Goal: Use online tool/utility: Use online tool/utility

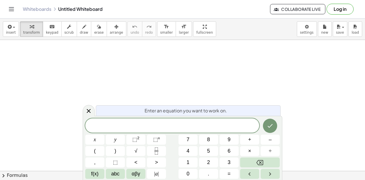
scroll to position [75, 0]
click at [272, 177] on icon "Right arrow" at bounding box center [270, 174] width 7 height 7
click at [253, 173] on icon "Left arrow" at bounding box center [249, 174] width 7 height 7
click at [252, 173] on icon "Left arrow" at bounding box center [249, 174] width 7 height 7
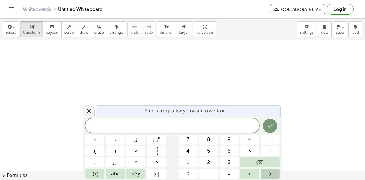
click at [263, 172] on button "Right arrow" at bounding box center [270, 174] width 19 height 10
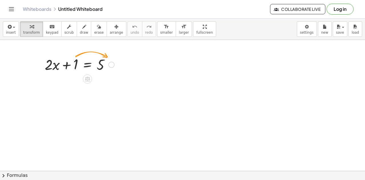
click at [111, 66] on div at bounding box center [111, 65] width 6 height 6
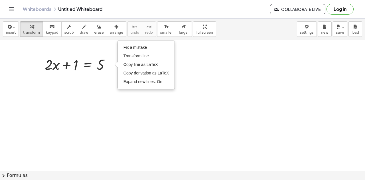
click at [99, 105] on div at bounding box center [182, 96] width 365 height 263
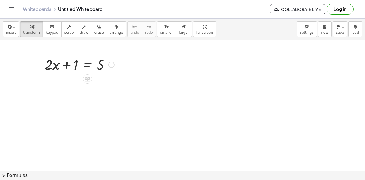
click at [91, 63] on div at bounding box center [79, 63] width 75 height 19
click at [129, 87] on div at bounding box center [182, 96] width 365 height 263
click at [88, 79] on icon at bounding box center [87, 79] width 6 height 6
click at [66, 79] on span "+" at bounding box center [64, 79] width 3 height 8
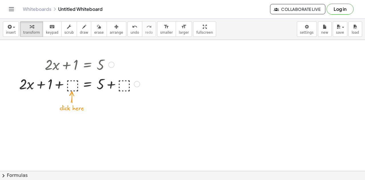
click at [124, 86] on div at bounding box center [79, 83] width 126 height 19
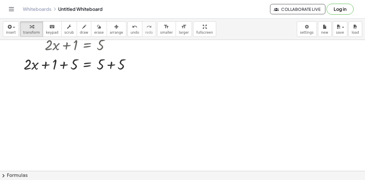
scroll to position [89, 0]
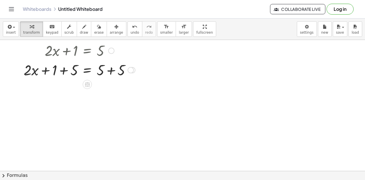
click at [109, 71] on div at bounding box center [79, 69] width 117 height 19
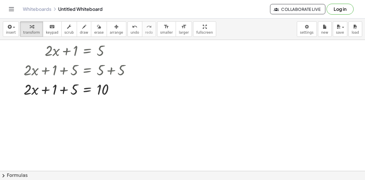
scroll to position [99, 0]
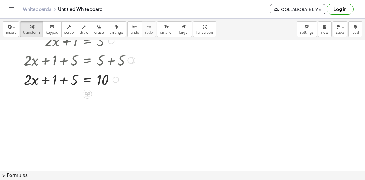
click at [63, 81] on div at bounding box center [79, 79] width 117 height 19
click at [88, 93] on icon at bounding box center [87, 94] width 5 height 5
click at [76, 96] on span "−" at bounding box center [75, 94] width 3 height 8
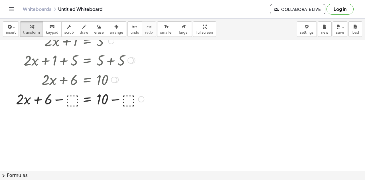
click at [129, 98] on div at bounding box center [80, 98] width 134 height 19
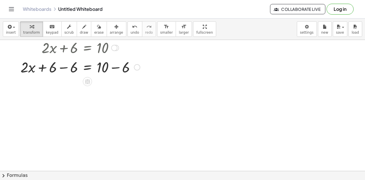
scroll to position [132, 0]
click at [116, 66] on div at bounding box center [80, 65] width 125 height 19
click at [64, 67] on div at bounding box center [78, 65] width 120 height 19
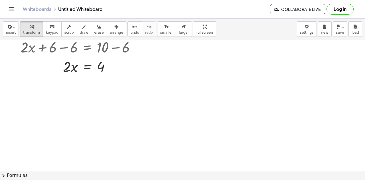
scroll to position [153, 0]
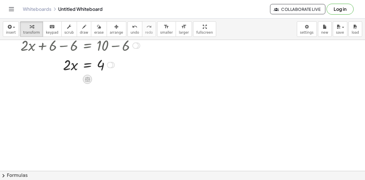
click at [90, 76] on icon at bounding box center [87, 79] width 6 height 6
click at [97, 81] on span "÷" at bounding box center [98, 79] width 3 height 8
click at [70, 72] on div at bounding box center [78, 64] width 118 height 19
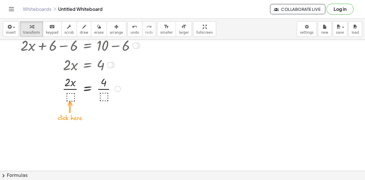
click at [70, 96] on div at bounding box center [80, 88] width 125 height 29
click at [103, 89] on div at bounding box center [80, 88] width 125 height 29
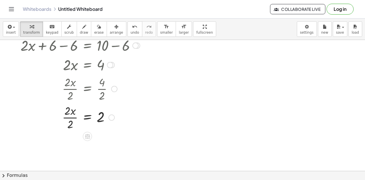
click at [71, 89] on div at bounding box center [82, 88] width 128 height 29
click at [74, 116] on div at bounding box center [80, 117] width 125 height 29
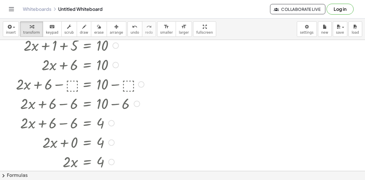
drag, startPoint x: 111, startPoint y: 65, endPoint x: 94, endPoint y: 193, distance: 129.8
click at [94, 180] on html "Graspable Math Activities Get Started Activity Bank Assigned Work Classes White…" at bounding box center [182, 137] width 365 height 275
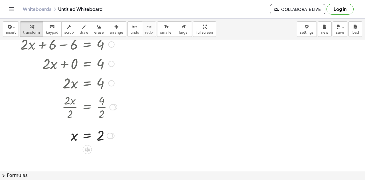
scroll to position [233, 0]
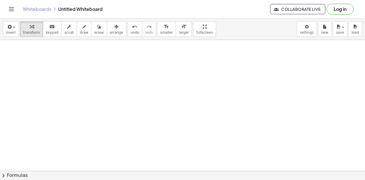
drag, startPoint x: 113, startPoint y: 106, endPoint x: 116, endPoint y: 9, distance: 97.9
click at [116, 9] on div "Graspable Math Activities Get Started Activity Bank Assigned Work Classes White…" at bounding box center [182, 90] width 365 height 180
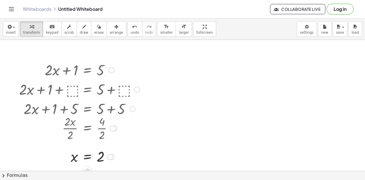
scroll to position [73, 0]
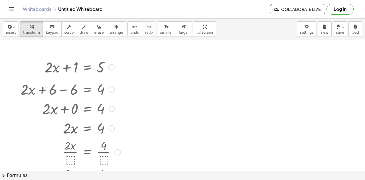
drag, startPoint x: 116, startPoint y: 127, endPoint x: 119, endPoint y: 166, distance: 39.8
click at [88, 180] on div "· 2 · x · 2 = · 4 · 2" at bounding box center [88, 180] width 0 height 0
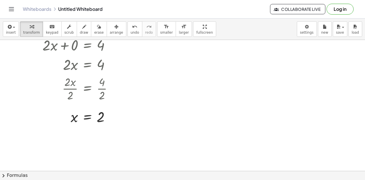
scroll to position [162, 0]
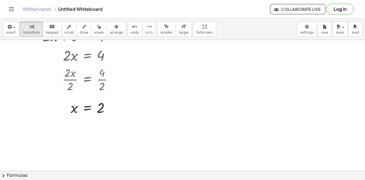
drag, startPoint x: 211, startPoint y: 61, endPoint x: 155, endPoint y: 90, distance: 63.4
click at [155, 90] on div at bounding box center [182, 75] width 365 height 394
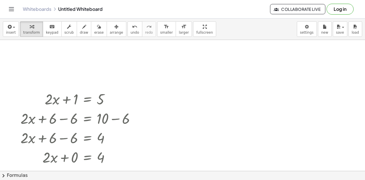
scroll to position [35, 0]
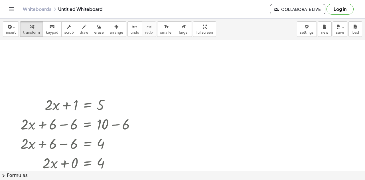
drag, startPoint x: 99, startPoint y: 133, endPoint x: 56, endPoint y: 82, distance: 67.3
click at [56, 82] on div "+ · 2 · x + 1 = 5 + · 2 · x + 1 + ⬚ = + 5 + ⬚ + · 2 · x + 1 + 5 = + 5 + 5 + · 2…" at bounding box center [182, 136] width 365 height 263
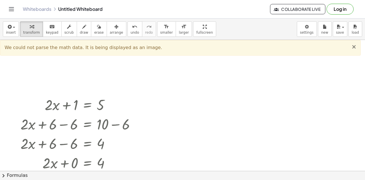
click at [356, 45] on span "×" at bounding box center [354, 46] width 5 height 7
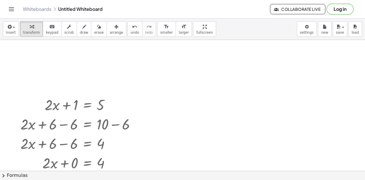
click at [267, 77] on div at bounding box center [182, 136] width 365 height 263
click at [49, 31] on span "keypad" at bounding box center [52, 33] width 13 height 4
click at [191, 101] on div at bounding box center [182, 136] width 365 height 263
click at [146, 54] on div at bounding box center [182, 136] width 365 height 263
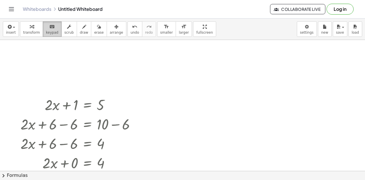
click at [47, 32] on span "keypad" at bounding box center [52, 33] width 13 height 4
click at [30, 33] on span "transform" at bounding box center [31, 33] width 17 height 4
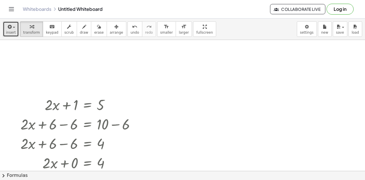
click at [9, 31] on span "insert" at bounding box center [11, 33] width 10 height 4
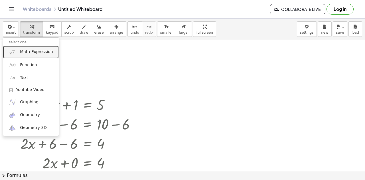
click at [46, 51] on span "Math Expression" at bounding box center [36, 52] width 33 height 6
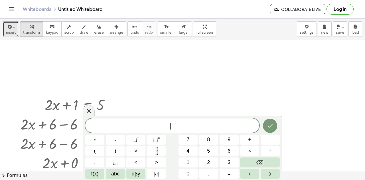
click at [14, 35] on button "insert" at bounding box center [11, 28] width 16 height 15
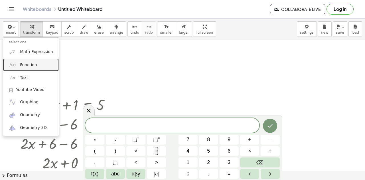
click at [23, 60] on link "Function" at bounding box center [31, 64] width 56 height 13
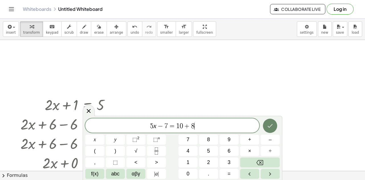
click at [268, 128] on icon "Done" at bounding box center [270, 125] width 7 height 7
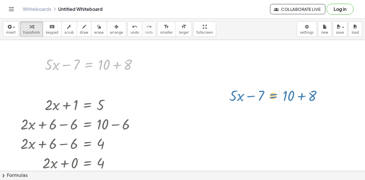
drag, startPoint x: 89, startPoint y: 67, endPoint x: 278, endPoint y: 99, distance: 191.6
click at [278, 99] on div "+ · 2 · x + 1 = 5 + · 2 · x + 1 + ⬚ = + 5 + ⬚ + · 2 · x + 1 + 5 = + 5 + 5 + · 2…" at bounding box center [182, 136] width 365 height 263
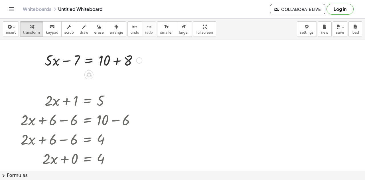
scroll to position [41, 0]
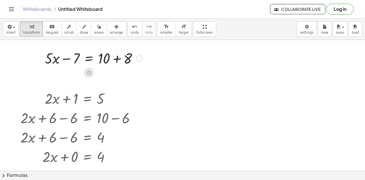
click at [87, 74] on icon at bounding box center [89, 73] width 6 height 6
click at [117, 58] on div at bounding box center [93, 57] width 103 height 19
click at [66, 61] on div at bounding box center [83, 57] width 83 height 19
click at [87, 70] on icon at bounding box center [88, 72] width 5 height 5
click at [77, 73] on span "−" at bounding box center [77, 73] width 3 height 8
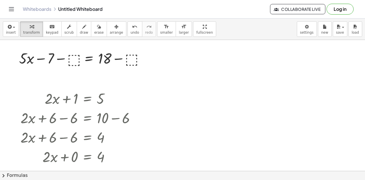
click at [74, 60] on div at bounding box center [83, 57] width 134 height 19
click at [86, 69] on div at bounding box center [88, 72] width 9 height 9
click at [66, 75] on span "+" at bounding box center [65, 73] width 3 height 8
click at [70, 67] on div "+ · 5 · x − 7 = + 10 + 8 + · 5 · x − 7 = 18 + · 5 · x − 7 = 18 + ⬚ + + ⬚" at bounding box center [81, 58] width 141 height 22
click at [70, 62] on div at bounding box center [83, 57] width 134 height 19
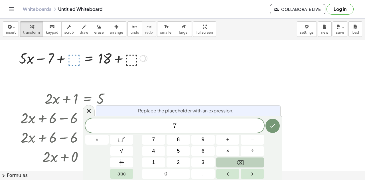
click at [273, 126] on div "7 ​ x 7 8 9 + – 4 5 6 × ÷ ⬚ 2 √ abc 1 2 3 0 ." at bounding box center [182, 148] width 195 height 60
click at [273, 126] on icon "Done" at bounding box center [273, 126] width 5 height 4
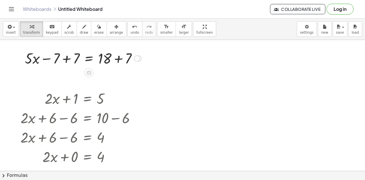
click at [66, 58] on div at bounding box center [83, 57] width 122 height 19
click at [118, 59] on div at bounding box center [103, 57] width 83 height 19
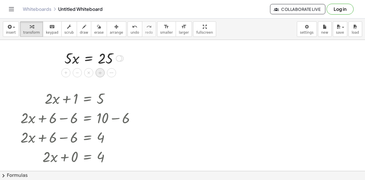
click at [101, 73] on span "÷" at bounding box center [100, 73] width 3 height 8
click at [72, 66] on div at bounding box center [94, 58] width 66 height 29
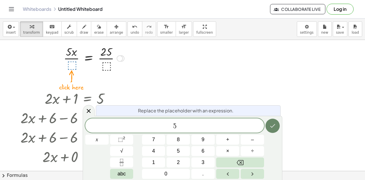
click at [276, 129] on icon "Done" at bounding box center [272, 125] width 7 height 7
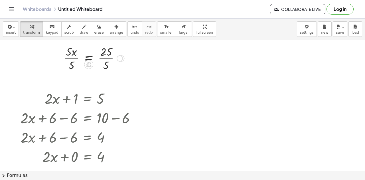
click at [105, 59] on div at bounding box center [94, 58] width 66 height 29
click at [67, 61] on div at bounding box center [90, 58] width 58 height 29
click at [75, 59] on div at bounding box center [93, 58] width 49 height 19
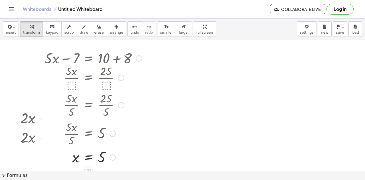
drag, startPoint x: 114, startPoint y: 59, endPoint x: 126, endPoint y: 171, distance: 112.1
click at [89, 158] on div "x = 5" at bounding box center [89, 158] width 0 height 0
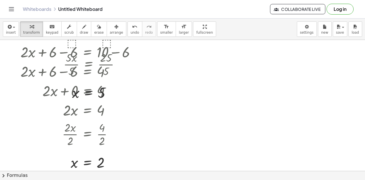
scroll to position [107, 0]
drag, startPoint x: 30, startPoint y: 60, endPoint x: 76, endPoint y: 106, distance: 65.0
click at [88, 33] on div "+ · 2 · x + 1 = 5 + · 2 · x + 1 + ⬚ = + 5 + ⬚ + · 2 · x + 1 + 5 = + 5 + 5 + · 2…" at bounding box center [88, 33] width 0 height 0
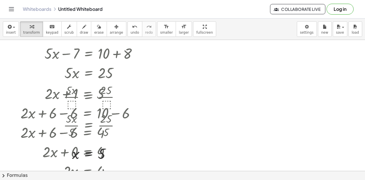
scroll to position [0, 0]
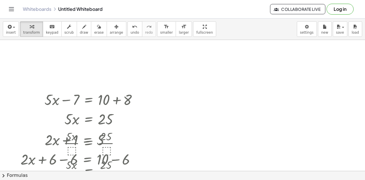
click at [206, 88] on div at bounding box center [182, 171] width 365 height 263
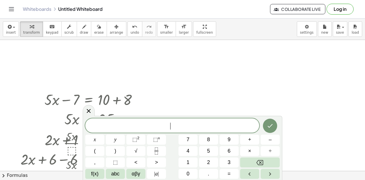
click at [206, 88] on div at bounding box center [182, 171] width 365 height 263
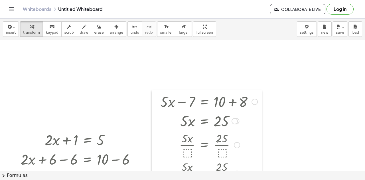
drag, startPoint x: 41, startPoint y: 99, endPoint x: 256, endPoint y: 87, distance: 216.1
click at [160, 90] on div at bounding box center [156, 151] width 9 height 122
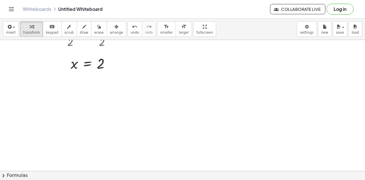
scroll to position [205, 1]
click at [239, 93] on div at bounding box center [182, 32] width 365 height 394
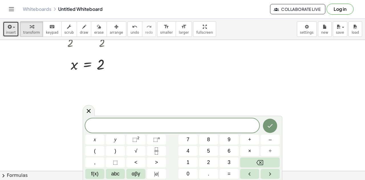
click at [15, 27] on button "insert" at bounding box center [11, 28] width 16 height 15
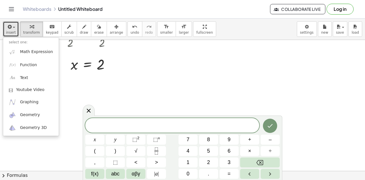
click at [205, 89] on div at bounding box center [182, 32] width 365 height 394
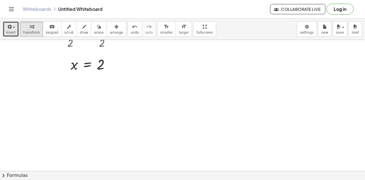
click at [261, 81] on div at bounding box center [182, 32] width 365 height 394
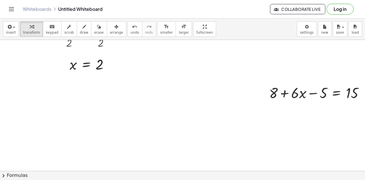
scroll to position [205, 15]
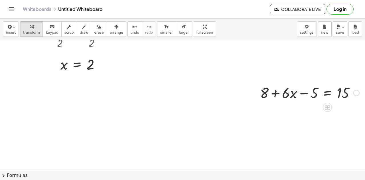
click at [302, 94] on div at bounding box center [309, 92] width 105 height 19
click at [325, 106] on icon at bounding box center [328, 107] width 6 height 6
click at [300, 106] on div "+" at bounding box center [304, 107] width 9 height 9
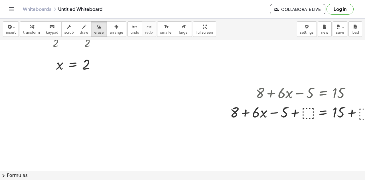
click at [307, 114] on div at bounding box center [185, 32] width 401 height 394
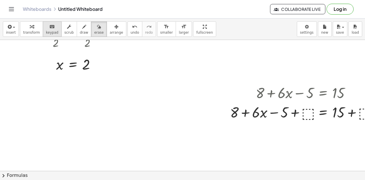
click at [48, 31] on span "keypad" at bounding box center [52, 33] width 13 height 4
click at [312, 115] on div at bounding box center [305, 111] width 156 height 19
click at [305, 114] on div at bounding box center [305, 111] width 156 height 19
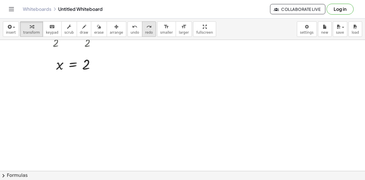
click at [146, 25] on icon "redo" at bounding box center [148, 26] width 5 height 7
click at [146, 26] on icon "redo" at bounding box center [148, 26] width 5 height 7
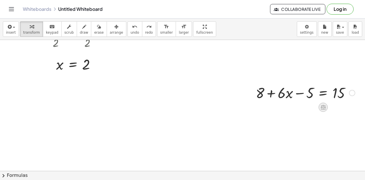
click at [321, 107] on icon at bounding box center [323, 107] width 5 height 5
drag, startPoint x: 312, startPoint y: 108, endPoint x: 300, endPoint y: 107, distance: 12.0
click at [300, 107] on div "+ − × ÷" at bounding box center [325, 106] width 50 height 11
drag, startPoint x: 300, startPoint y: 107, endPoint x: 320, endPoint y: 109, distance: 20.0
click at [320, 109] on div "+ · 2 · x + 1 = 5 + · 2 · x + 1 + ⬚ = + 5 + ⬚ + · 2 · x + 1 + 5 = + 5 + 5 + · 2…" at bounding box center [185, 32] width 401 height 394
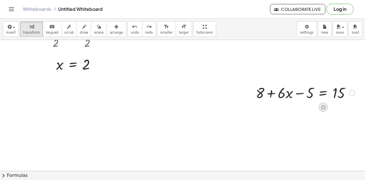
drag, startPoint x: 322, startPoint y: 112, endPoint x: 322, endPoint y: 108, distance: 4.0
click at [322, 108] on icon at bounding box center [323, 107] width 5 height 5
click at [299, 106] on span "+" at bounding box center [300, 107] width 3 height 8
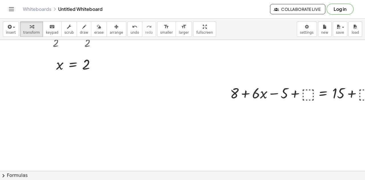
click at [304, 99] on div at bounding box center [305, 92] width 156 height 19
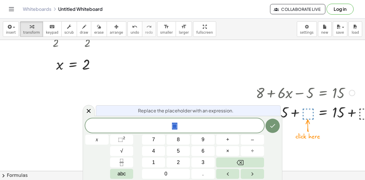
click at [307, 115] on div at bounding box center [305, 111] width 156 height 19
click at [275, 128] on icon "Done" at bounding box center [272, 125] width 7 height 7
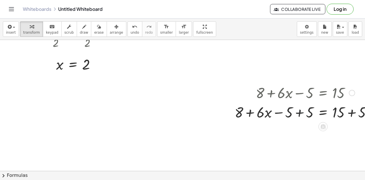
click at [300, 111] on div at bounding box center [305, 111] width 147 height 19
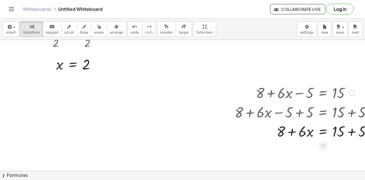
click at [323, 93] on div "+ 8 + · 6 · x − 5 = 15 + 8 + · 6 · x − 5 + ⬚ = + 15 + ⬚ + 8 + · 6 · x − 5 + 5 =…" at bounding box center [323, 93] width 0 height 0
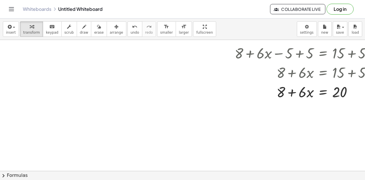
scroll to position [265, 51]
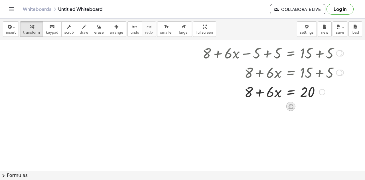
click at [288, 107] on icon at bounding box center [291, 106] width 6 height 6
click at [278, 106] on span "−" at bounding box center [279, 106] width 3 height 8
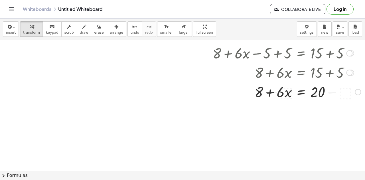
scroll to position [265, 41]
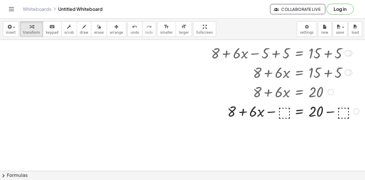
click at [279, 92] on div at bounding box center [285, 91] width 154 height 19
click at [280, 116] on div at bounding box center [285, 110] width 154 height 19
click at [275, 113] on div at bounding box center [283, 110] width 150 height 19
click at [245, 112] on div at bounding box center [283, 110] width 150 height 19
click at [327, 113] on div at bounding box center [283, 110] width 150 height 19
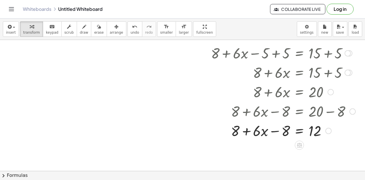
click at [272, 132] on div at bounding box center [283, 130] width 150 height 19
click at [241, 131] on div at bounding box center [283, 130] width 150 height 19
drag, startPoint x: 253, startPoint y: 131, endPoint x: 274, endPoint y: 135, distance: 21.8
click at [274, 135] on div at bounding box center [283, 130] width 150 height 19
drag, startPoint x: 249, startPoint y: 132, endPoint x: 279, endPoint y: 133, distance: 30.3
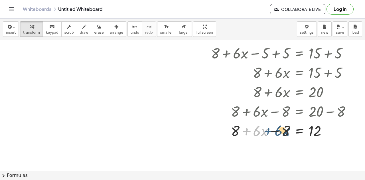
click at [279, 133] on div at bounding box center [283, 130] width 150 height 19
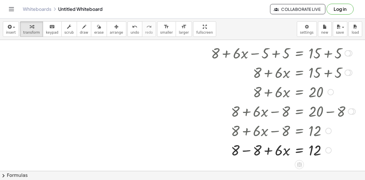
click at [243, 152] on div at bounding box center [283, 149] width 150 height 19
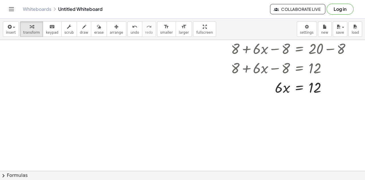
scroll to position [330, 43]
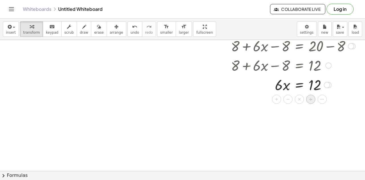
click at [309, 97] on span "÷" at bounding box center [310, 99] width 3 height 8
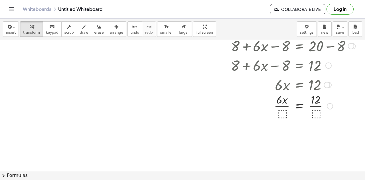
click at [281, 110] on div at bounding box center [283, 108] width 150 height 29
click at [278, 116] on div at bounding box center [283, 108] width 150 height 29
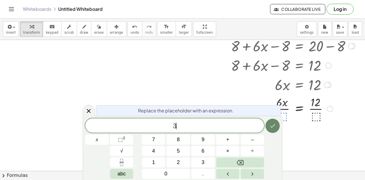
click at [273, 125] on icon "Done" at bounding box center [272, 125] width 7 height 7
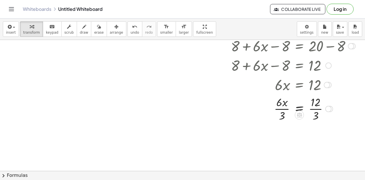
click at [276, 108] on div at bounding box center [283, 108] width 150 height 29
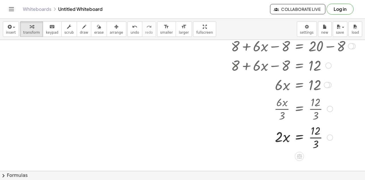
click at [309, 138] on div at bounding box center [283, 137] width 150 height 29
click at [296, 152] on icon at bounding box center [299, 152] width 6 height 6
click at [309, 151] on span "÷" at bounding box center [310, 152] width 3 height 8
click at [277, 143] on div at bounding box center [283, 137] width 150 height 29
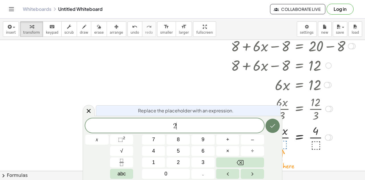
click at [276, 128] on button "Done" at bounding box center [273, 126] width 14 height 14
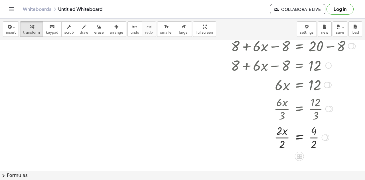
click at [282, 140] on div at bounding box center [283, 137] width 150 height 29
click at [310, 137] on div at bounding box center [283, 137] width 150 height 29
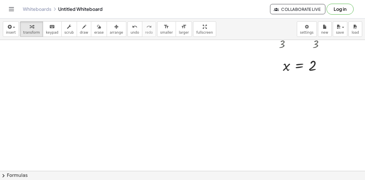
scroll to position [402, 43]
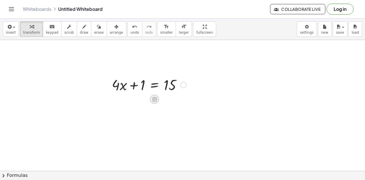
click at [155, 97] on icon at bounding box center [154, 99] width 5 height 5
click at [142, 99] on span "−" at bounding box center [143, 99] width 3 height 8
click at [138, 82] on div at bounding box center [150, 84] width 132 height 19
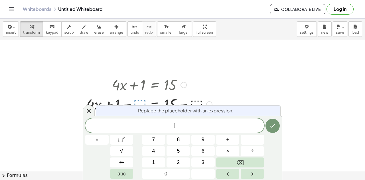
click at [281, 125] on div "Replace the placeholder with an expression. 1 x 7 8 9 + – 4 5 6 × ÷ ⬚ 2 √ abc 1…" at bounding box center [183, 148] width 200 height 64
click at [274, 126] on icon "Done" at bounding box center [272, 125] width 7 height 7
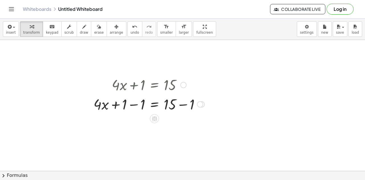
click at [183, 104] on div at bounding box center [149, 103] width 117 height 19
click at [130, 107] on div at bounding box center [140, 103] width 99 height 19
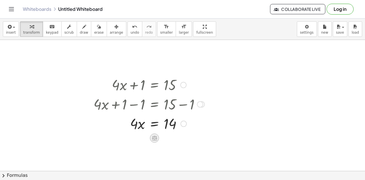
click at [153, 138] on icon at bounding box center [154, 138] width 5 height 5
click at [166, 139] on span "÷" at bounding box center [165, 138] width 3 height 8
click at [139, 132] on div at bounding box center [149, 123] width 117 height 29
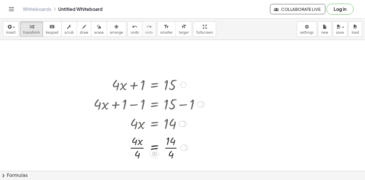
click at [140, 149] on div at bounding box center [149, 147] width 117 height 29
click at [172, 149] on div at bounding box center [149, 147] width 117 height 29
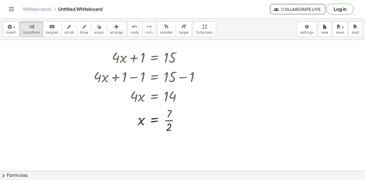
scroll to position [509, 29]
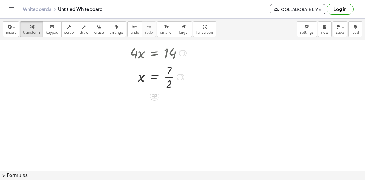
click at [169, 77] on div at bounding box center [149, 76] width 117 height 29
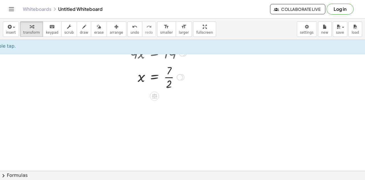
scroll to position [508, 29]
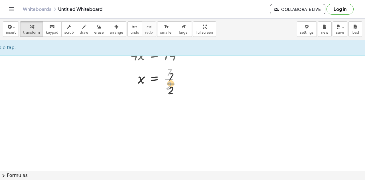
drag, startPoint x: 178, startPoint y: 82, endPoint x: 181, endPoint y: 96, distance: 14.7
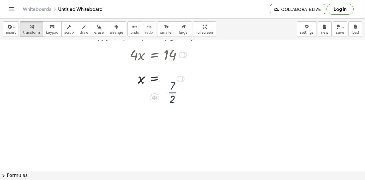
drag, startPoint x: 181, startPoint y: 96, endPoint x: 179, endPoint y: 122, distance: 25.5
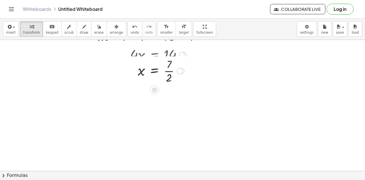
drag, startPoint x: 180, startPoint y: 78, endPoint x: 191, endPoint y: 68, distance: 15.1
click at [155, 71] on div "x = · 7 · 2" at bounding box center [155, 71] width 0 height 0
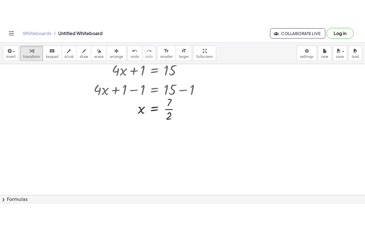
scroll to position [477, 29]
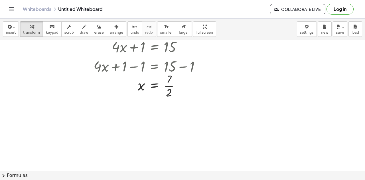
drag, startPoint x: 218, startPoint y: 108, endPoint x: 163, endPoint y: 110, distance: 55.1
drag, startPoint x: 257, startPoint y: 105, endPoint x: 251, endPoint y: 80, distance: 25.7
click at [190, 66] on div "insert select one: Math Expression Function Text Youtube Video Graphing Geometr…" at bounding box center [182, 100] width 365 height 162
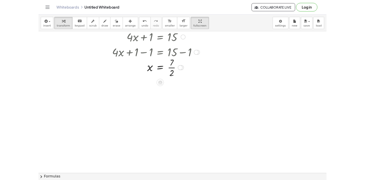
scroll to position [463, 29]
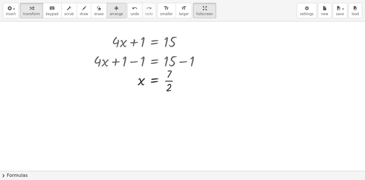
click at [110, 16] on span "arrange" at bounding box center [116, 14] width 13 height 4
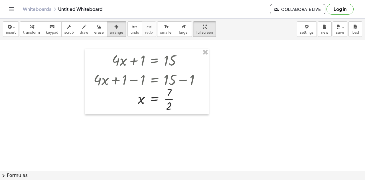
drag, startPoint x: 297, startPoint y: 125, endPoint x: 211, endPoint y: 146, distance: 88.4
click at [13, 29] on div "button" at bounding box center [11, 26] width 10 height 7
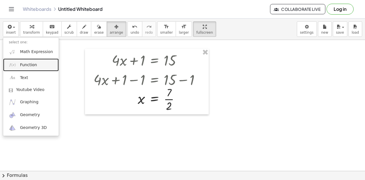
click at [25, 64] on span "Function" at bounding box center [28, 65] width 17 height 6
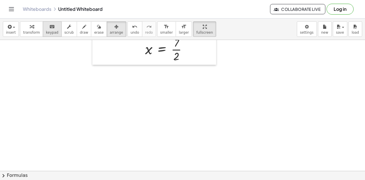
drag, startPoint x: 244, startPoint y: 127, endPoint x: 46, endPoint y: 32, distance: 220.2
click at [46, 32] on span "keypad" at bounding box center [52, 33] width 13 height 4
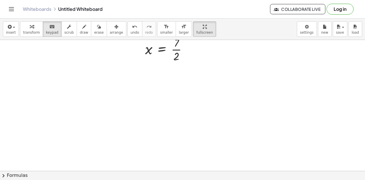
click at [176, 32] on button "format_size larger" at bounding box center [184, 28] width 16 height 15
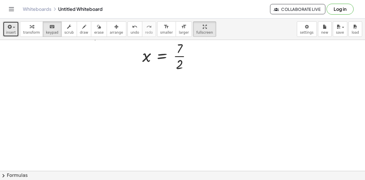
click at [14, 27] on div "button" at bounding box center [11, 26] width 10 height 7
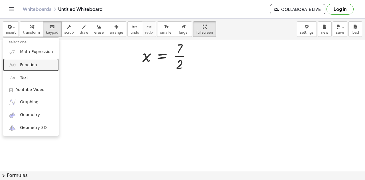
click at [27, 61] on link "Function" at bounding box center [31, 64] width 56 height 13
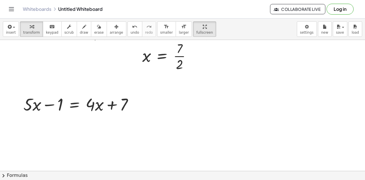
scroll to position [528, 21]
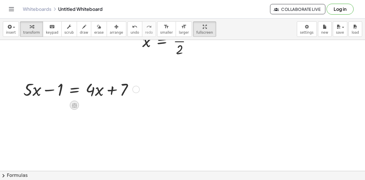
click at [75, 107] on icon at bounding box center [74, 105] width 6 height 6
click at [52, 105] on span "+" at bounding box center [51, 105] width 3 height 8
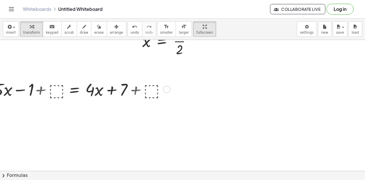
click at [53, 89] on div at bounding box center [80, 89] width 181 height 23
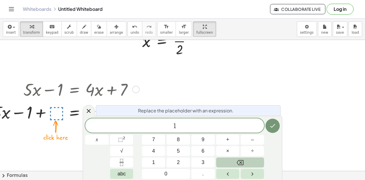
click at [260, 165] on button "Backspace" at bounding box center [240, 163] width 48 height 10
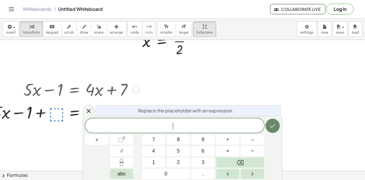
click at [271, 124] on icon "Done" at bounding box center [272, 125] width 7 height 7
click at [272, 126] on icon "Done" at bounding box center [272, 125] width 7 height 7
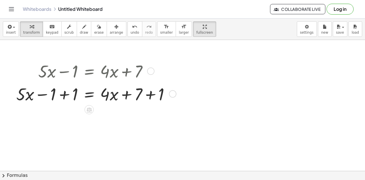
scroll to position [547, 6]
click at [61, 94] on div at bounding box center [96, 92] width 164 height 23
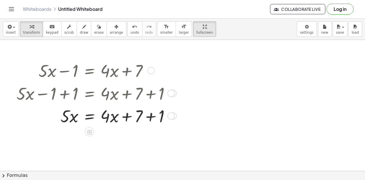
click at [152, 116] on div at bounding box center [96, 115] width 164 height 23
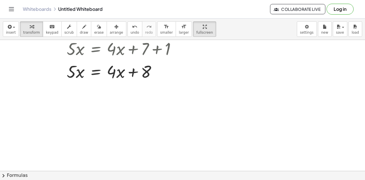
scroll to position [615, 0]
click at [93, 88] on icon at bounding box center [96, 87] width 6 height 6
click at [84, 88] on span "−" at bounding box center [84, 87] width 3 height 8
click at [74, 70] on div at bounding box center [107, 70] width 175 height 23
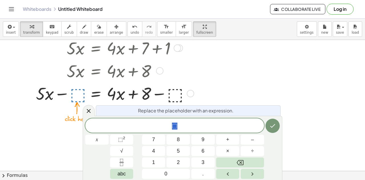
click at [76, 89] on div at bounding box center [107, 93] width 175 height 23
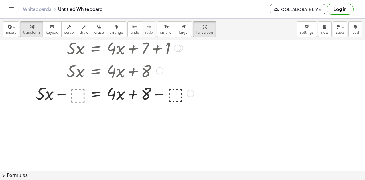
click at [75, 94] on div at bounding box center [107, 93] width 175 height 23
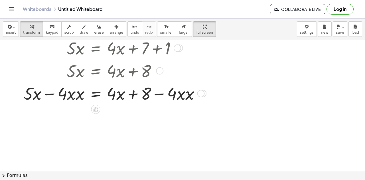
click at [80, 95] on div at bounding box center [113, 93] width 187 height 23
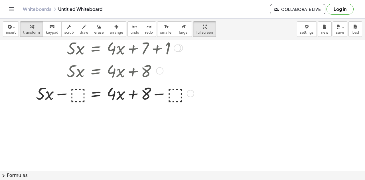
click at [85, 100] on div at bounding box center [107, 93] width 175 height 23
click at [74, 93] on div at bounding box center [107, 93] width 175 height 23
click at [161, 95] on div at bounding box center [109, 93] width 178 height 23
click at [56, 93] on div at bounding box center [109, 93] width 178 height 23
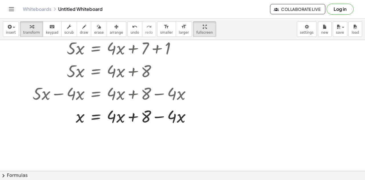
drag, startPoint x: 199, startPoint y: 114, endPoint x: 196, endPoint y: 132, distance: 18.8
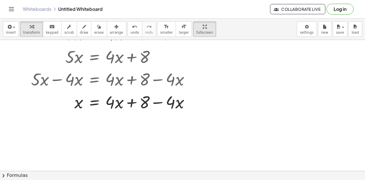
scroll to position [629, 1]
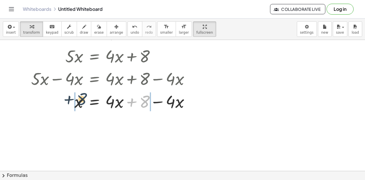
drag, startPoint x: 145, startPoint y: 105, endPoint x: 73, endPoint y: 104, distance: 71.9
click at [73, 104] on div at bounding box center [108, 101] width 178 height 23
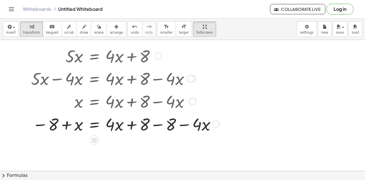
click at [162, 123] on div at bounding box center [120, 123] width 202 height 23
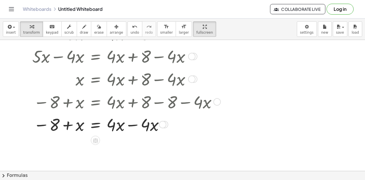
scroll to position [653, 1]
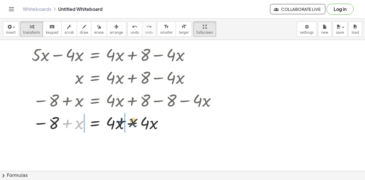
drag, startPoint x: 78, startPoint y: 123, endPoint x: 150, endPoint y: 128, distance: 72.0
click at [150, 128] on div at bounding box center [120, 122] width 202 height 23
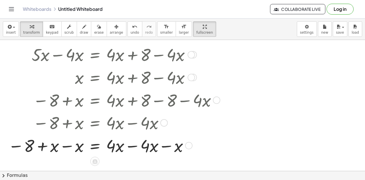
click at [70, 146] on div at bounding box center [113, 145] width 216 height 23
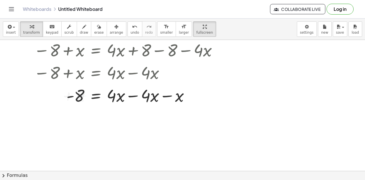
scroll to position [708, 0]
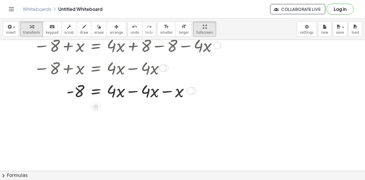
click at [132, 88] on div at bounding box center [121, 90] width 202 height 23
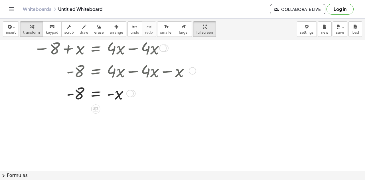
scroll to position [728, 0]
click at [95, 109] on icon at bounding box center [95, 109] width 5 height 5
click at [70, 111] on div "+" at bounding box center [72, 108] width 9 height 9
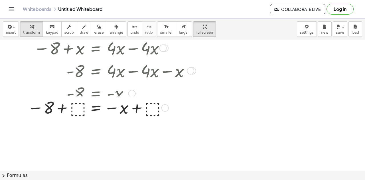
click at [149, 89] on div at bounding box center [124, 93] width 130 height 22
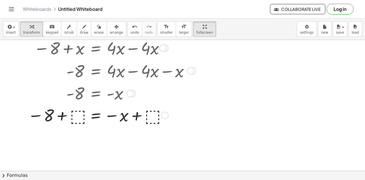
click at [150, 115] on div at bounding box center [121, 115] width 202 height 22
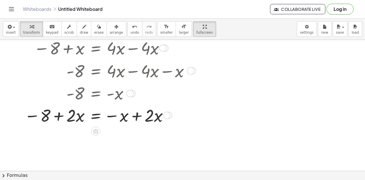
click at [137, 117] on div at bounding box center [121, 115] width 202 height 23
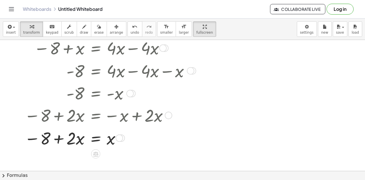
click at [60, 137] on div at bounding box center [121, 137] width 202 height 23
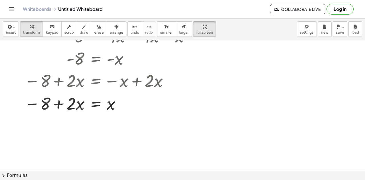
scroll to position [763, 0]
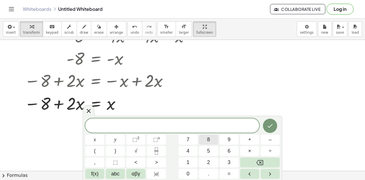
click at [209, 142] on span "8" at bounding box center [208, 140] width 3 height 8
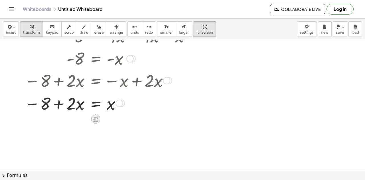
click at [98, 118] on icon at bounding box center [96, 119] width 6 height 6
click at [75, 119] on div "+" at bounding box center [72, 119] width 9 height 9
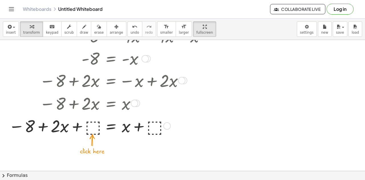
click at [96, 128] on div at bounding box center [121, 125] width 231 height 23
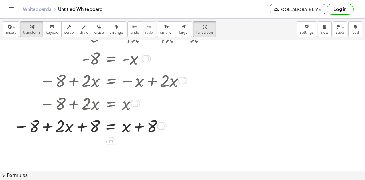
click at [82, 126] on div at bounding box center [123, 125] width 227 height 23
drag, startPoint x: 71, startPoint y: 125, endPoint x: 105, endPoint y: 121, distance: 34.5
click at [105, 121] on div at bounding box center [123, 125] width 227 height 23
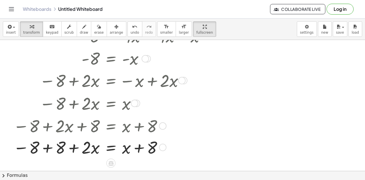
click at [47, 126] on div at bounding box center [123, 125] width 227 height 23
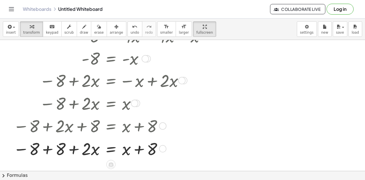
click at [55, 150] on div at bounding box center [123, 148] width 227 height 23
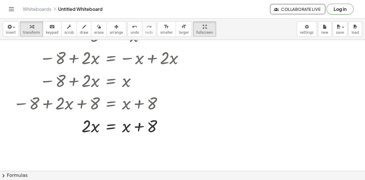
scroll to position [786, 0]
click at [139, 126] on div at bounding box center [123, 125] width 227 height 23
drag, startPoint x: 106, startPoint y: 130, endPoint x: 74, endPoint y: 130, distance: 31.4
click at [74, 130] on div at bounding box center [123, 125] width 227 height 23
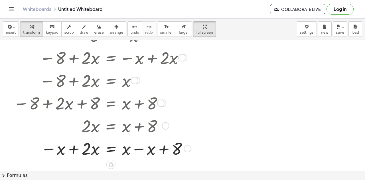
click at [72, 150] on div at bounding box center [123, 148] width 227 height 23
click at [166, 151] on div at bounding box center [123, 148] width 227 height 23
click at [136, 152] on div at bounding box center [123, 148] width 227 height 23
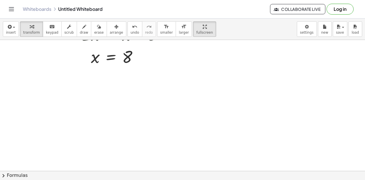
scroll to position [876, 0]
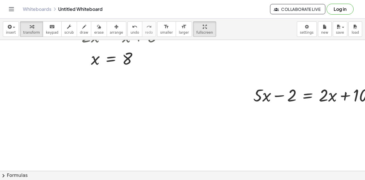
scroll to position [876, 49]
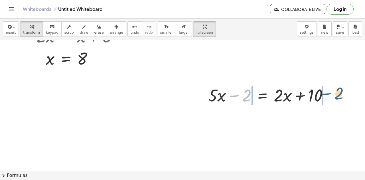
drag, startPoint x: 243, startPoint y: 98, endPoint x: 338, endPoint y: 98, distance: 95.0
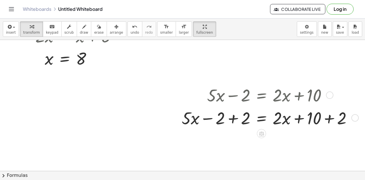
click at [231, 119] on div at bounding box center [269, 117] width 181 height 23
click at [326, 116] on div at bounding box center [281, 117] width 155 height 23
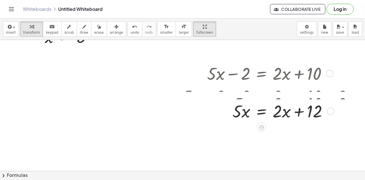
scroll to position [897, 49]
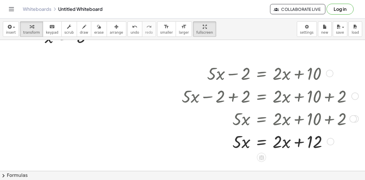
drag, startPoint x: 282, startPoint y: 144, endPoint x: 207, endPoint y: 145, distance: 75.3
click at [207, 145] on div at bounding box center [269, 141] width 181 height 23
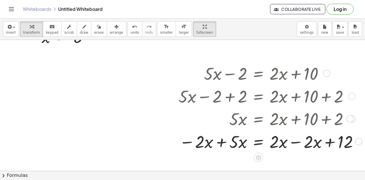
click at [220, 143] on div at bounding box center [269, 141] width 187 height 23
click at [295, 142] on div at bounding box center [271, 141] width 190 height 23
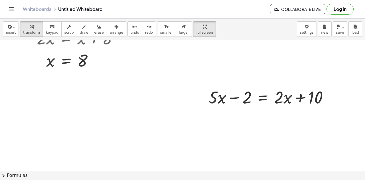
scroll to position [872, 45]
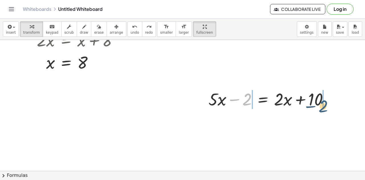
drag, startPoint x: 245, startPoint y: 101, endPoint x: 329, endPoint y: 110, distance: 84.1
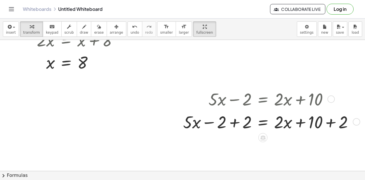
click at [236, 122] on div at bounding box center [270, 121] width 181 height 23
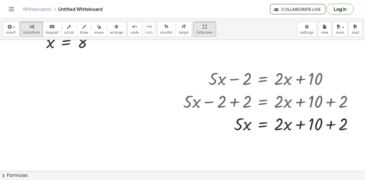
scroll to position [893, 45]
click at [329, 122] on div at bounding box center [270, 123] width 181 height 23
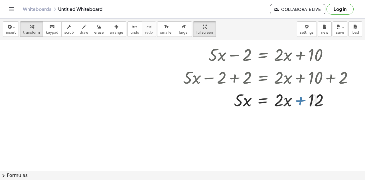
scroll to position [924, 45]
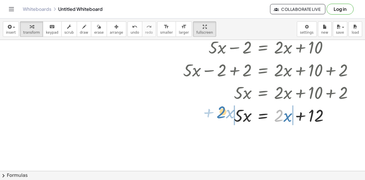
drag, startPoint x: 281, startPoint y: 116, endPoint x: 211, endPoint y: 121, distance: 70.4
click at [211, 121] on div at bounding box center [270, 114] width 181 height 23
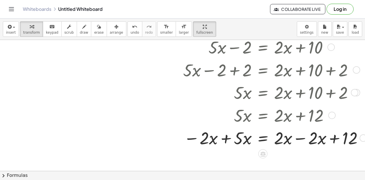
click at [303, 136] on div at bounding box center [273, 137] width 187 height 23
click at [223, 141] on div at bounding box center [270, 137] width 181 height 23
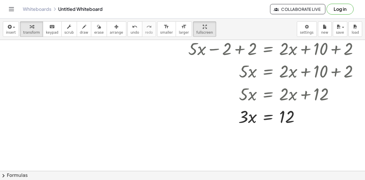
scroll to position [948, 39]
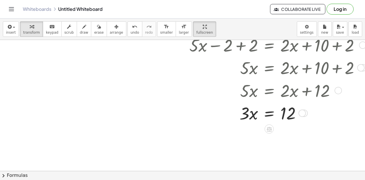
drag, startPoint x: 291, startPoint y: 91, endPoint x: 256, endPoint y: 78, distance: 37.4
click at [256, 78] on div at bounding box center [277, 89] width 181 height 23
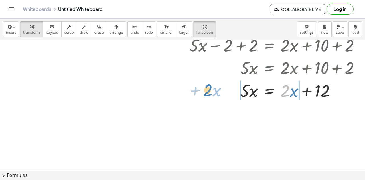
drag, startPoint x: 289, startPoint y: 93, endPoint x: 211, endPoint y: 93, distance: 77.3
click at [211, 93] on div at bounding box center [277, 89] width 181 height 23
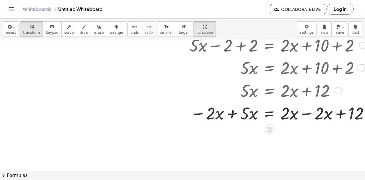
click at [230, 117] on div at bounding box center [280, 112] width 187 height 23
click at [299, 113] on div at bounding box center [282, 112] width 190 height 23
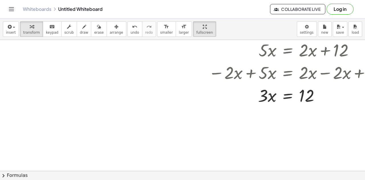
scroll to position [989, 30]
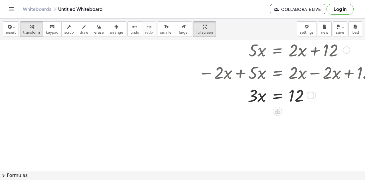
click at [277, 110] on icon at bounding box center [277, 111] width 6 height 6
click at [288, 112] on span "÷" at bounding box center [288, 111] width 3 height 8
click at [255, 107] on div at bounding box center [288, 95] width 187 height 34
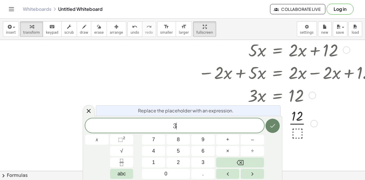
click at [272, 126] on icon "Done" at bounding box center [273, 126] width 5 height 4
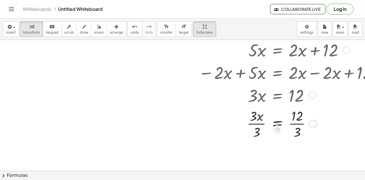
click at [260, 124] on div at bounding box center [288, 123] width 187 height 34
click at [300, 124] on div at bounding box center [288, 123] width 187 height 34
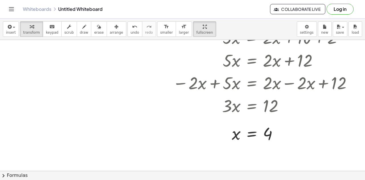
scroll to position [980, 60]
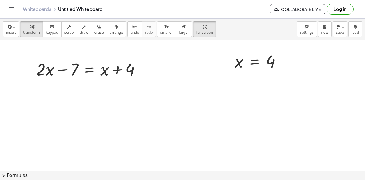
scroll to position [1054, 53]
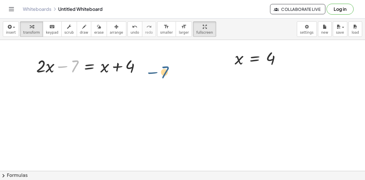
drag, startPoint x: 78, startPoint y: 65, endPoint x: 177, endPoint y: 70, distance: 99.1
drag, startPoint x: 75, startPoint y: 63, endPoint x: 158, endPoint y: 62, distance: 82.2
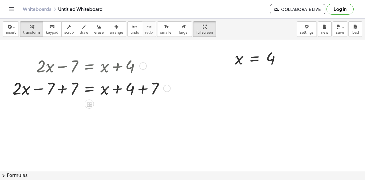
click at [145, 67] on div at bounding box center [143, 65] width 7 height 7
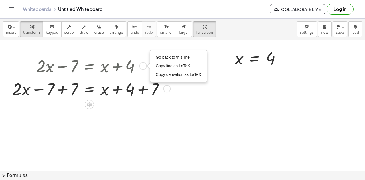
click at [142, 84] on div at bounding box center [90, 88] width 162 height 23
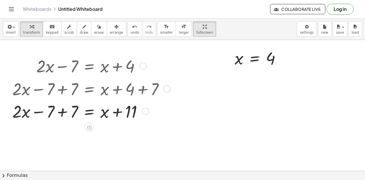
click at [65, 115] on div at bounding box center [90, 111] width 162 height 23
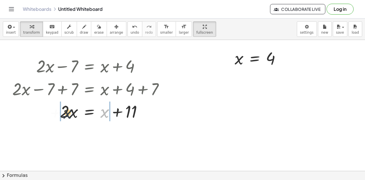
drag, startPoint x: 104, startPoint y: 115, endPoint x: 50, endPoint y: 117, distance: 54.2
click at [50, 117] on div at bounding box center [90, 111] width 162 height 23
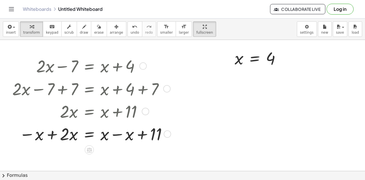
click at [51, 114] on div at bounding box center [90, 111] width 162 height 23
click at [53, 131] on div at bounding box center [90, 133] width 162 height 23
click at [112, 136] on div at bounding box center [91, 133] width 165 height 23
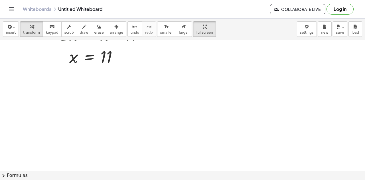
scroll to position [1132, 53]
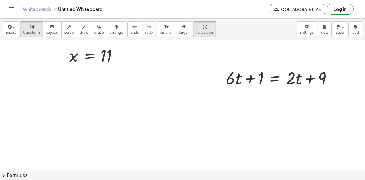
scroll to position [1132, 60]
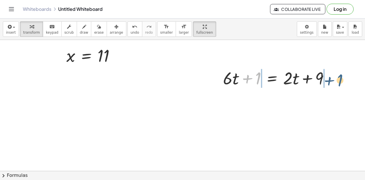
drag, startPoint x: 253, startPoint y: 78, endPoint x: 340, endPoint y: 80, distance: 86.8
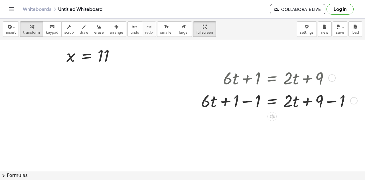
click at [246, 101] on div at bounding box center [278, 100] width 160 height 23
click at [329, 103] on div at bounding box center [289, 100] width 138 height 23
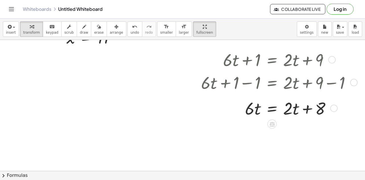
scroll to position [1152, 60]
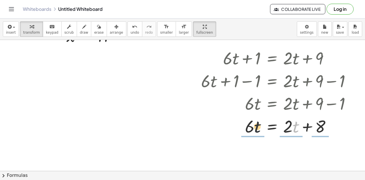
drag, startPoint x: 290, startPoint y: 131, endPoint x: 225, endPoint y: 131, distance: 65.6
click at [225, 131] on div at bounding box center [278, 125] width 160 height 23
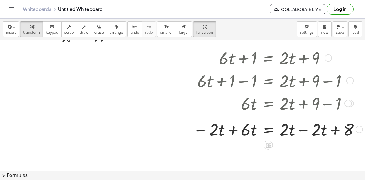
click at [235, 128] on div at bounding box center [276, 125] width 173 height 23
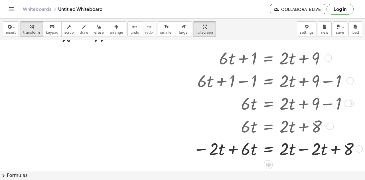
click at [233, 146] on div at bounding box center [276, 148] width 173 height 23
click at [300, 150] on div at bounding box center [280, 148] width 172 height 23
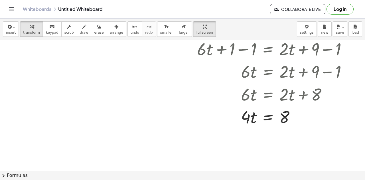
scroll to position [1189, 60]
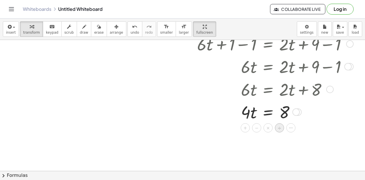
click at [282, 128] on div "÷" at bounding box center [279, 128] width 9 height 9
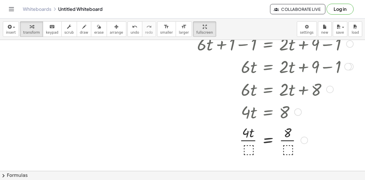
click at [247, 119] on div at bounding box center [272, 111] width 152 height 23
click at [249, 142] on div at bounding box center [274, 140] width 160 height 34
click at [251, 151] on div at bounding box center [274, 140] width 160 height 34
click at [252, 140] on div at bounding box center [274, 140] width 160 height 34
click at [288, 140] on div at bounding box center [274, 140] width 160 height 34
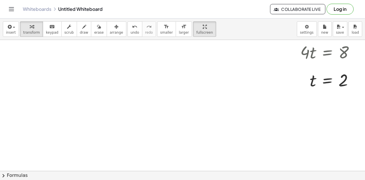
scroll to position [1249, 0]
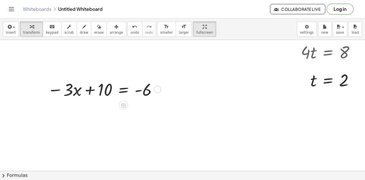
click at [131, 92] on div at bounding box center [104, 89] width 118 height 23
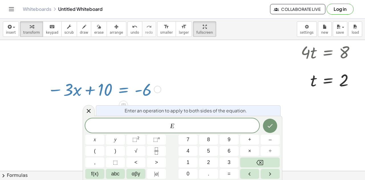
click at [132, 91] on div at bounding box center [104, 89] width 118 height 23
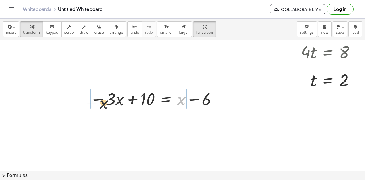
drag, startPoint x: 181, startPoint y: 103, endPoint x: 88, endPoint y: 106, distance: 93.6
click at [88, 106] on div "+ x − · 3 · x + 10 = + x − 6" at bounding box center [153, 99] width 144 height 26
click at [94, 97] on div at bounding box center [154, 98] width 184 height 23
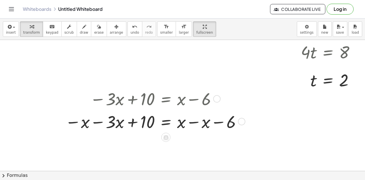
click at [96, 129] on div at bounding box center [154, 121] width 184 height 23
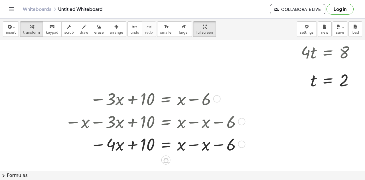
click at [194, 146] on div at bounding box center [154, 143] width 184 height 23
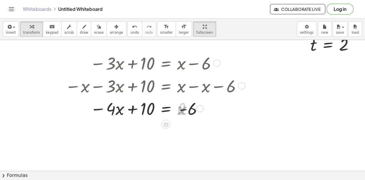
scroll to position [1285, 0]
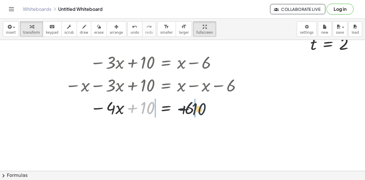
drag, startPoint x: 148, startPoint y: 110, endPoint x: 207, endPoint y: 112, distance: 58.8
click at [207, 112] on div at bounding box center [154, 107] width 184 height 23
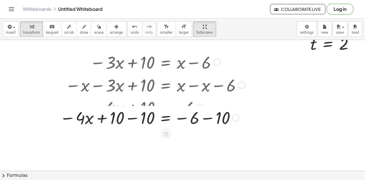
click at [205, 107] on div at bounding box center [151, 107] width 189 height 23
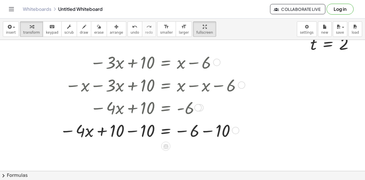
click at [206, 130] on div at bounding box center [151, 129] width 189 height 23
click at [138, 128] on div at bounding box center [151, 129] width 189 height 23
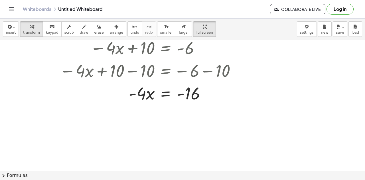
scroll to position [1347, 0]
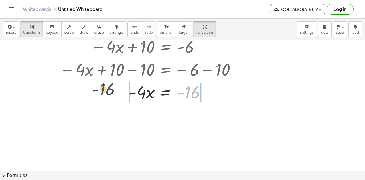
drag, startPoint x: 191, startPoint y: 95, endPoint x: 104, endPoint y: 92, distance: 87.6
click at [104, 92] on div at bounding box center [151, 91] width 189 height 23
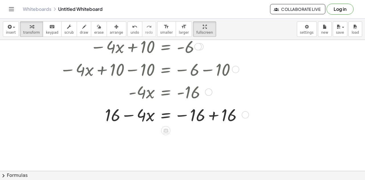
drag, startPoint x: 144, startPoint y: 91, endPoint x: 152, endPoint y: 98, distance: 10.5
click at [152, 98] on div at bounding box center [153, 91] width 193 height 23
drag, startPoint x: 148, startPoint y: 111, endPoint x: 255, endPoint y: 120, distance: 108.0
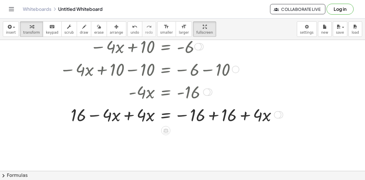
click at [185, 117] on div at bounding box center [170, 114] width 227 height 23
click at [217, 113] on div at bounding box center [170, 114] width 227 height 23
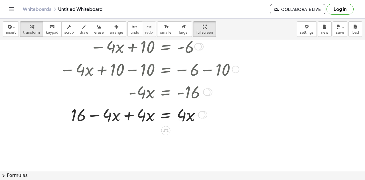
click at [131, 114] on div at bounding box center [151, 114] width 189 height 23
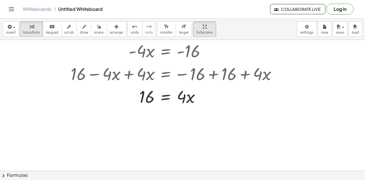
scroll to position [1389, 0]
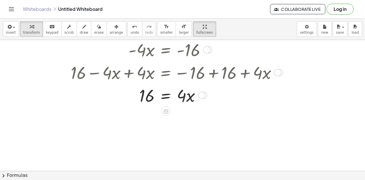
click at [165, 110] on icon at bounding box center [165, 111] width 5 height 5
click at [177, 112] on span "÷" at bounding box center [177, 111] width 3 height 8
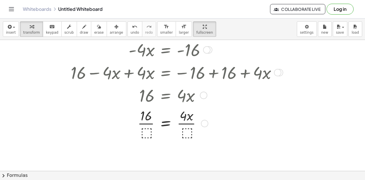
click at [143, 130] on div at bounding box center [170, 123] width 227 height 34
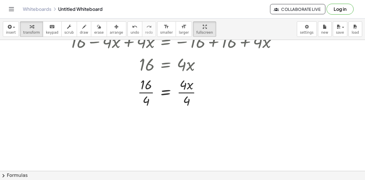
scroll to position [1421, 0]
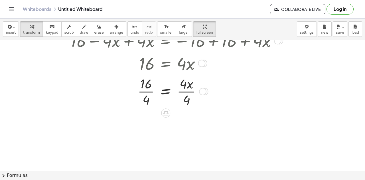
click at [187, 104] on div at bounding box center [170, 91] width 227 height 34
click at [151, 96] on div at bounding box center [170, 91] width 227 height 34
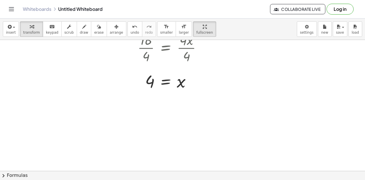
scroll to position [1461, 0]
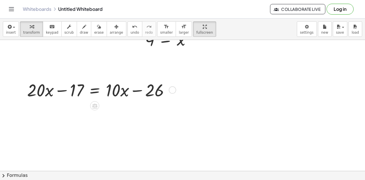
scroll to position [1508, 0]
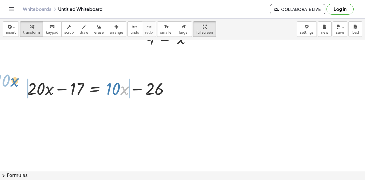
drag, startPoint x: 124, startPoint y: 88, endPoint x: 14, endPoint y: 81, distance: 109.8
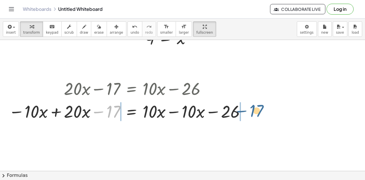
drag, startPoint x: 118, startPoint y: 113, endPoint x: 268, endPoint y: 111, distance: 149.5
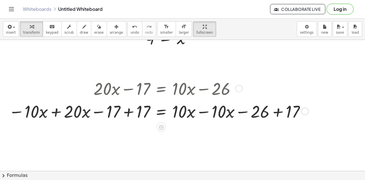
click at [241, 112] on div at bounding box center [158, 110] width 304 height 23
click at [99, 114] on div at bounding box center [158, 110] width 304 height 23
click at [129, 113] on div at bounding box center [158, 110] width 304 height 23
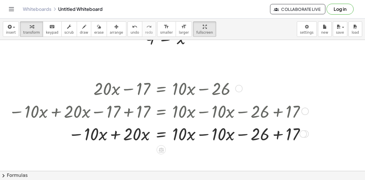
click at [117, 135] on div at bounding box center [158, 133] width 304 height 23
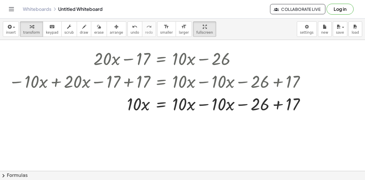
scroll to position [1538, 0]
click at [206, 106] on div at bounding box center [159, 103] width 307 height 23
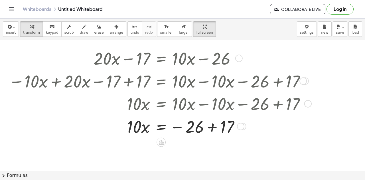
click at [214, 127] on div at bounding box center [159, 125] width 307 height 23
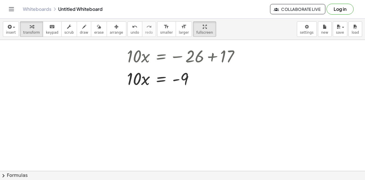
scroll to position [1609, 0]
drag, startPoint x: 182, startPoint y: 79, endPoint x: 185, endPoint y: 80, distance: 3.2
click at [185, 80] on div at bounding box center [159, 77] width 307 height 23
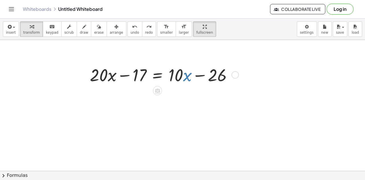
scroll to position [1522, 3]
click at [155, 90] on icon at bounding box center [157, 90] width 5 height 5
click at [134, 92] on span "+" at bounding box center [134, 90] width 3 height 8
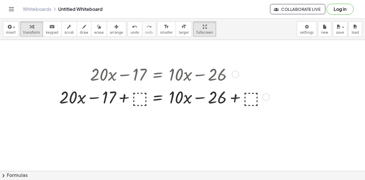
click at [140, 98] on div at bounding box center [163, 96] width 214 height 23
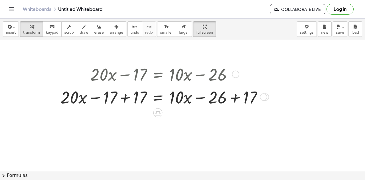
click at [127, 95] on div at bounding box center [164, 96] width 212 height 23
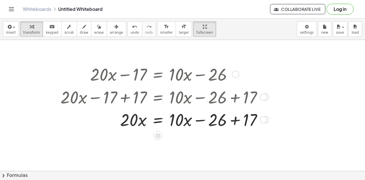
click at [234, 122] on div at bounding box center [164, 119] width 212 height 23
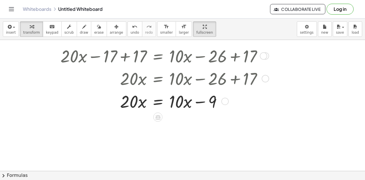
scroll to position [1563, 3]
drag, startPoint x: 214, startPoint y: 102, endPoint x: 103, endPoint y: 107, distance: 110.8
click at [103, 107] on div at bounding box center [164, 100] width 212 height 23
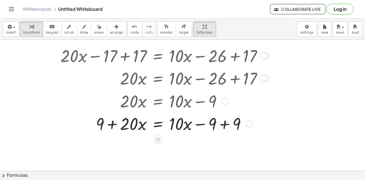
click at [225, 126] on div at bounding box center [164, 123] width 212 height 23
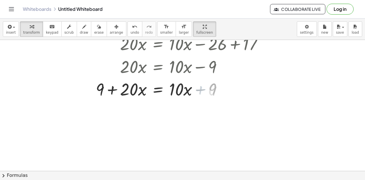
scroll to position [1607, 3]
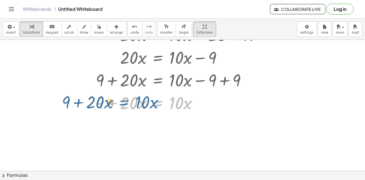
drag, startPoint x: 158, startPoint y: 104, endPoint x: 144, endPoint y: 109, distance: 14.2
click at [144, 109] on div at bounding box center [164, 102] width 212 height 23
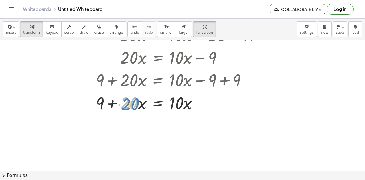
click at [130, 104] on div at bounding box center [164, 102] width 212 height 23
drag, startPoint x: 180, startPoint y: 105, endPoint x: 127, endPoint y: 103, distance: 53.1
click at [127, 103] on div at bounding box center [164, 102] width 212 height 23
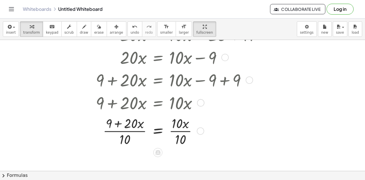
click at [137, 130] on div at bounding box center [164, 131] width 212 height 34
click at [174, 129] on div at bounding box center [164, 131] width 212 height 34
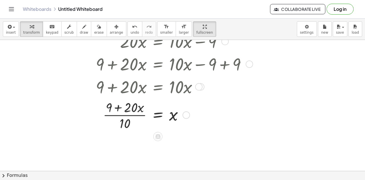
scroll to position [1623, 3]
click at [132, 115] on div at bounding box center [164, 114] width 212 height 34
click at [124, 112] on div at bounding box center [164, 114] width 212 height 34
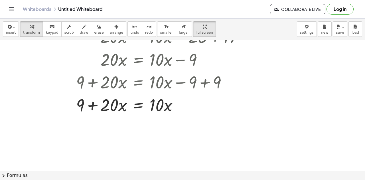
scroll to position [1605, 23]
drag, startPoint x: 113, startPoint y: 105, endPoint x: 174, endPoint y: 114, distance: 61.7
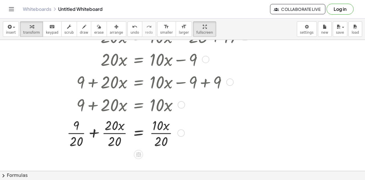
click at [117, 133] on div at bounding box center [144, 133] width 212 height 34
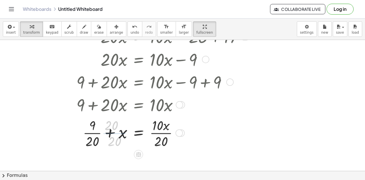
click at [82, 135] on div at bounding box center [144, 133] width 212 height 34
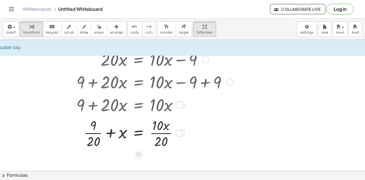
click at [95, 135] on div at bounding box center [144, 133] width 212 height 34
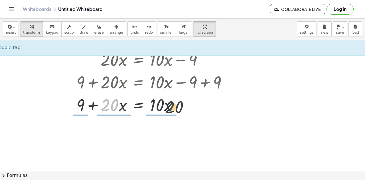
drag, startPoint x: 113, startPoint y: 107, endPoint x: 184, endPoint y: 110, distance: 70.8
click at [184, 110] on div at bounding box center [149, 104] width 203 height 23
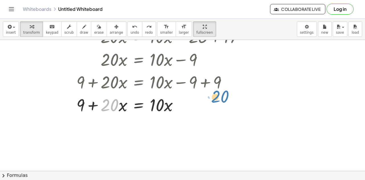
drag, startPoint x: 112, startPoint y: 108, endPoint x: 224, endPoint y: 100, distance: 112.4
click at [224, 100] on div at bounding box center [149, 104] width 203 height 23
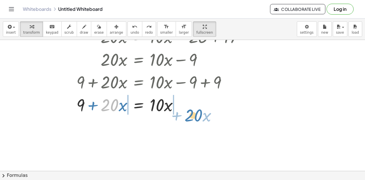
drag, startPoint x: 116, startPoint y: 101, endPoint x: 206, endPoint y: 109, distance: 90.8
click at [206, 109] on div at bounding box center [149, 104] width 203 height 23
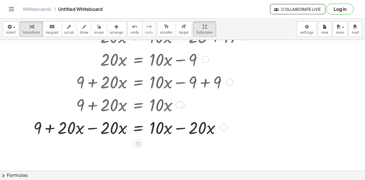
click at [94, 132] on div at bounding box center [141, 127] width 220 height 23
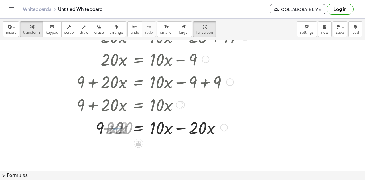
click at [180, 125] on div at bounding box center [144, 127] width 212 height 23
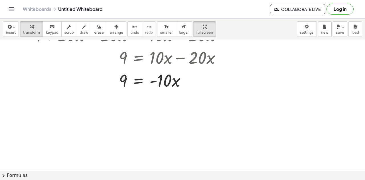
scroll to position [1698, 23]
click at [141, 80] on div at bounding box center [141, 79] width 220 height 23
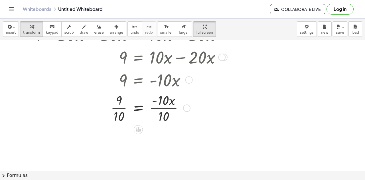
click at [165, 109] on div at bounding box center [141, 108] width 220 height 34
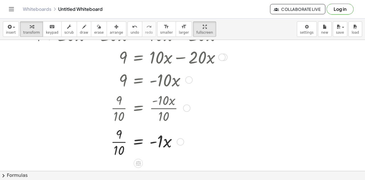
click at [120, 142] on div at bounding box center [141, 141] width 220 height 34
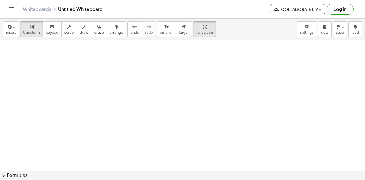
scroll to position [1813, 18]
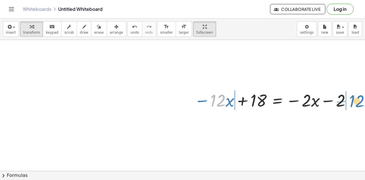
drag, startPoint x: 217, startPoint y: 101, endPoint x: 356, endPoint y: 101, distance: 139.0
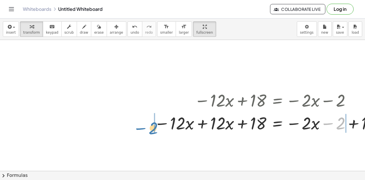
drag, startPoint x: 341, startPoint y: 102, endPoint x: 151, endPoint y: 106, distance: 189.5
click at [151, 106] on div "− · 12 · x + 18 = − · 2 · x − 2 − 2 + 18 = − · 2 · x − 2 − · 12 · x + · 12 · x …" at bounding box center [273, 111] width 254 height 48
click at [161, 126] on div at bounding box center [283, 122] width 282 height 23
click at [199, 120] on div at bounding box center [283, 122] width 282 height 23
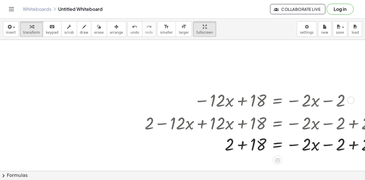
click at [243, 127] on div at bounding box center [283, 122] width 282 height 23
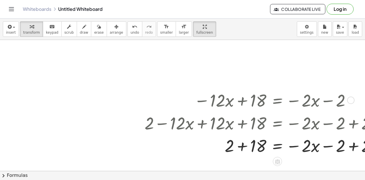
click at [242, 146] on div at bounding box center [283, 145] width 282 height 23
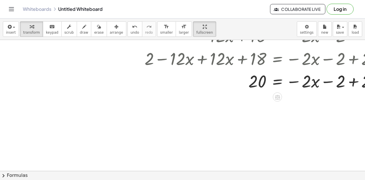
click at [329, 80] on div at bounding box center [283, 80] width 282 height 23
click at [300, 80] on div at bounding box center [283, 80] width 282 height 23
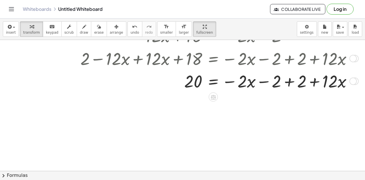
scroll to position [1878, 174]
click at [310, 82] on div at bounding box center [219, 80] width 282 height 23
click at [284, 79] on div at bounding box center [219, 80] width 282 height 23
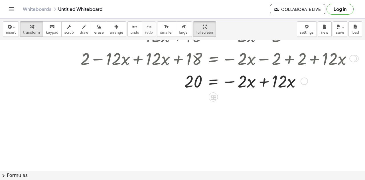
click at [259, 81] on div at bounding box center [219, 80] width 282 height 23
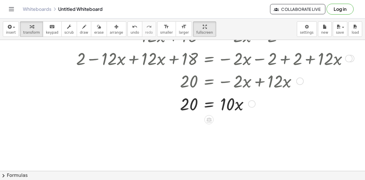
click at [210, 104] on div at bounding box center [214, 103] width 282 height 23
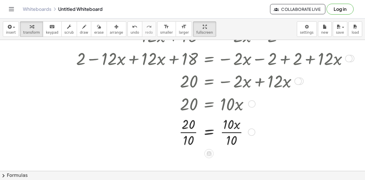
click at [193, 134] on div at bounding box center [214, 132] width 282 height 34
click at [229, 132] on div at bounding box center [214, 132] width 282 height 34
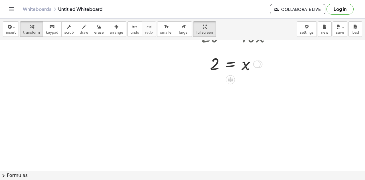
scroll to position [1945, 153]
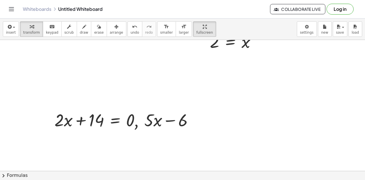
scroll to position [1972, 153]
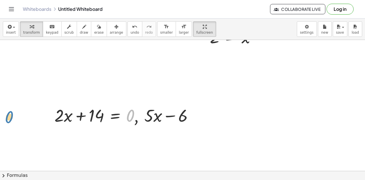
drag, startPoint x: 134, startPoint y: 115, endPoint x: 13, endPoint y: 117, distance: 121.6
click at [137, 120] on div at bounding box center [126, 115] width 149 height 23
click at [147, 116] on div at bounding box center [126, 115] width 149 height 23
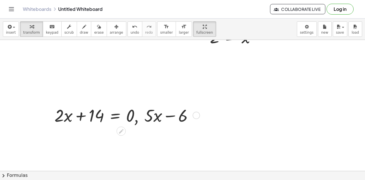
click at [132, 119] on div at bounding box center [126, 115] width 149 height 23
click at [120, 132] on icon at bounding box center [121, 131] width 5 height 5
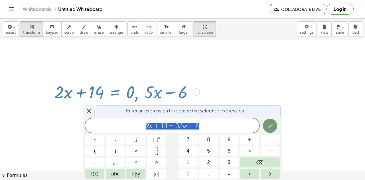
scroll to position [1998, 153]
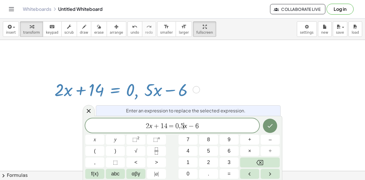
click at [181, 127] on span "5" at bounding box center [182, 126] width 3 height 7
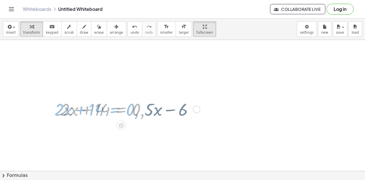
scroll to position [1972, 153]
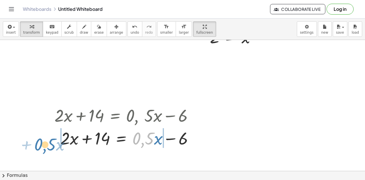
drag, startPoint x: 147, startPoint y: 142, endPoint x: 49, endPoint y: 147, distance: 98.0
click at [49, 147] on div ", + · 2 · x + 14 = 0 , + · 5 · x − 6 · 0,5 + · x + · 2 · x + 14 = + · 0,5 · x −…" at bounding box center [125, 126] width 159 height 48
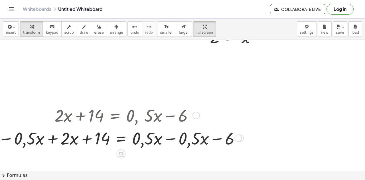
click at [168, 139] on div at bounding box center [119, 137] width 249 height 23
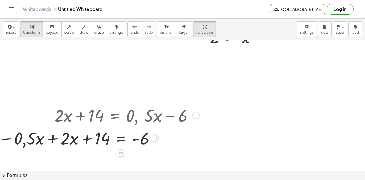
click at [54, 144] on div at bounding box center [97, 137] width 205 height 23
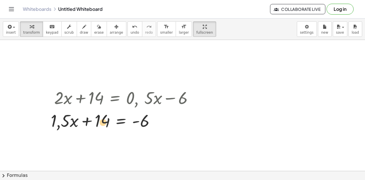
drag, startPoint x: 86, startPoint y: 124, endPoint x: 83, endPoint y: 126, distance: 3.3
click at [83, 126] on div at bounding box center [124, 119] width 153 height 23
drag, startPoint x: 147, startPoint y: 122, endPoint x: 42, endPoint y: 119, distance: 104.5
click at [42, 119] on div ", + · 2 · x + 14 = 0 , + · 5 · x − 6 + · 2 · x + 14 = + · 0,5 · x − 6 − · 0,5 ·…" at bounding box center [123, 108] width 162 height 48
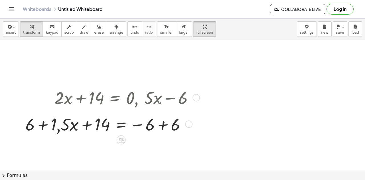
click at [121, 98] on div ", + · 2 · x + 14 = 0 , + · 5 · x − 6 + · 2 · x + 14 = + · 0,5 · x − 6 − · 0,5 ·…" at bounding box center [121, 98] width 0 height 0
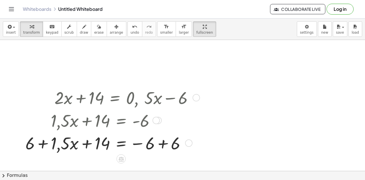
click at [50, 144] on div at bounding box center [112, 142] width 178 height 23
drag, startPoint x: 34, startPoint y: 144, endPoint x: 86, endPoint y: 144, distance: 51.6
click at [86, 144] on div at bounding box center [112, 142] width 178 height 23
click at [75, 145] on div at bounding box center [112, 142] width 178 height 23
click at [60, 146] on div at bounding box center [112, 142] width 178 height 23
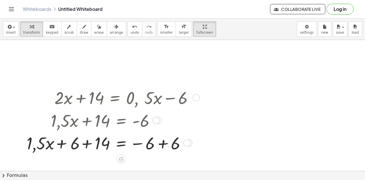
click at [93, 143] on div at bounding box center [112, 142] width 178 height 23
click at [89, 143] on div at bounding box center [122, 142] width 155 height 23
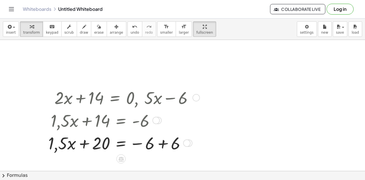
click at [161, 146] on div at bounding box center [122, 142] width 155 height 23
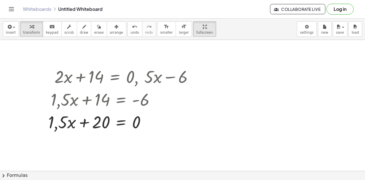
scroll to position [2017, 153]
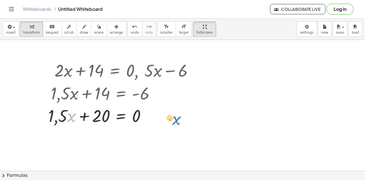
drag, startPoint x: 69, startPoint y: 116, endPoint x: 177, endPoint y: 118, distance: 107.3
click at [177, 118] on div at bounding box center [122, 115] width 155 height 23
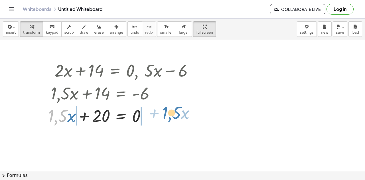
drag, startPoint x: 61, startPoint y: 117, endPoint x: 176, endPoint y: 114, distance: 115.0
click at [176, 114] on div at bounding box center [122, 115] width 155 height 23
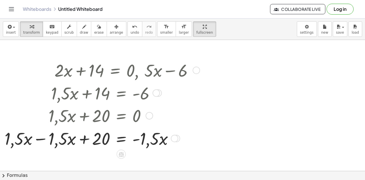
click at [42, 137] on div at bounding box center [101, 137] width 199 height 23
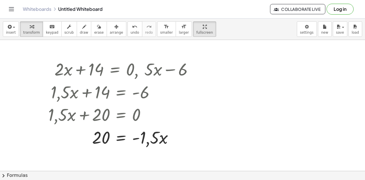
scroll to position [2049, 162]
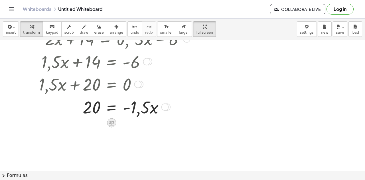
click at [112, 122] on icon at bounding box center [112, 123] width 6 height 6
click at [126, 122] on div "÷" at bounding box center [122, 122] width 9 height 9
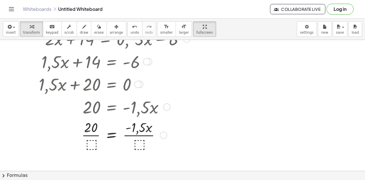
click at [138, 147] on div at bounding box center [113, 135] width 155 height 34
click at [96, 136] on div at bounding box center [113, 135] width 155 height 34
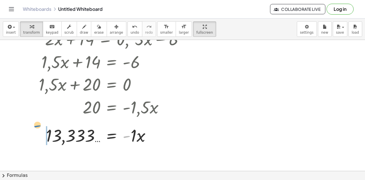
drag, startPoint x: 129, startPoint y: 140, endPoint x: 30, endPoint y: 142, distance: 98.8
click at [30, 142] on div ", + · 2 · x + 14 = 0 , + · 5 · x − 6 + · 2 · x + 14 = + · 0,5 · x − 6 − · 0,5 ·…" at bounding box center [112, 87] width 165 height 122
drag, startPoint x: 135, startPoint y: 137, endPoint x: 19, endPoint y: 138, distance: 116.4
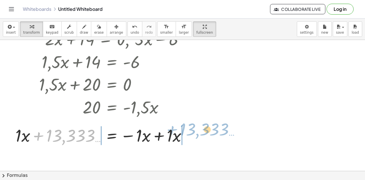
drag, startPoint x: 53, startPoint y: 138, endPoint x: 201, endPoint y: 146, distance: 148.3
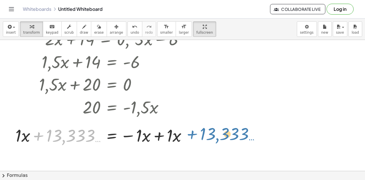
drag, startPoint x: 73, startPoint y: 137, endPoint x: 225, endPoint y: 135, distance: 151.8
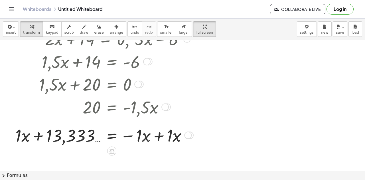
click at [131, 137] on div at bounding box center [104, 134] width 182 height 23
click at [156, 136] on div at bounding box center [104, 134] width 182 height 23
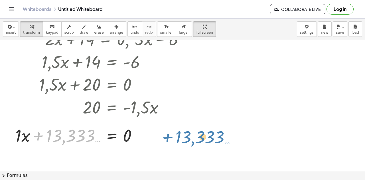
drag, startPoint x: 62, startPoint y: 138, endPoint x: 190, endPoint y: 139, distance: 128.1
click at [190, 139] on div at bounding box center [102, 134] width 179 height 23
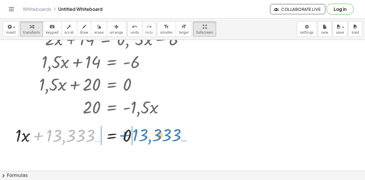
drag, startPoint x: 74, startPoint y: 133, endPoint x: 160, endPoint y: 133, distance: 86.2
click at [160, 133] on div at bounding box center [102, 134] width 179 height 23
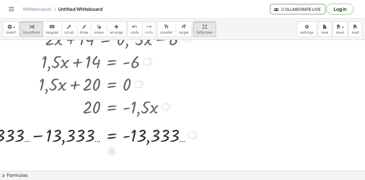
click at [130, 134] on div at bounding box center [70, 134] width 256 height 23
click at [60, 134] on div at bounding box center [70, 134] width 256 height 23
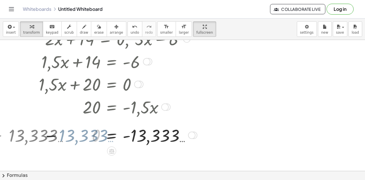
click at [43, 135] on div at bounding box center [117, 134] width 162 height 23
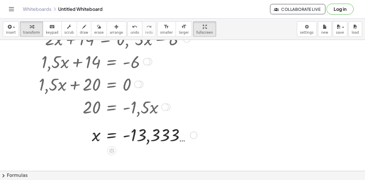
click at [87, 137] on div at bounding box center [117, 135] width 162 height 22
click at [99, 137] on div at bounding box center [117, 135] width 162 height 22
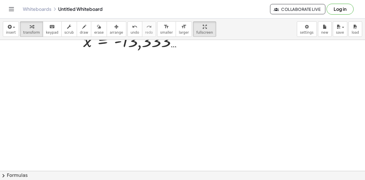
scroll to position [2143, 172]
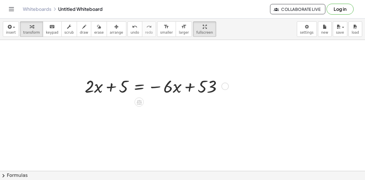
scroll to position [2173, 173]
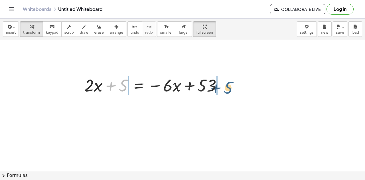
drag, startPoint x: 122, startPoint y: 86, endPoint x: 234, endPoint y: 90, distance: 112.2
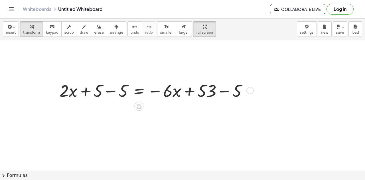
click at [139, 85] on div "+ · 2 · x + 5 = − · 6 · x + 53 + · 2 · x = − · 6 · x + 53 + 5 − 5 − 5" at bounding box center [139, 85] width 0 height 0
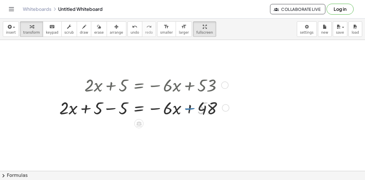
click at [110, 111] on div at bounding box center [142, 107] width 173 height 23
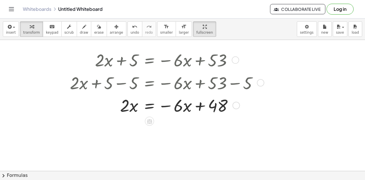
scroll to position [2210, 158]
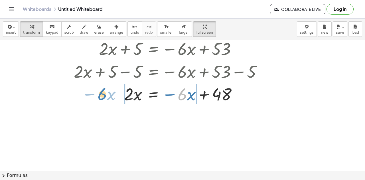
drag, startPoint x: 186, startPoint y: 94, endPoint x: 105, endPoint y: 94, distance: 81.3
click at [105, 94] on div at bounding box center [170, 93] width 198 height 23
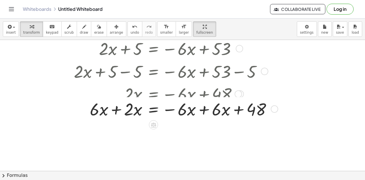
click at [154, 49] on div "+ · 2 · x + 5 = − · 6 · x + 53 + · 2 · x + 5 − 5 = − · 6 · x + 53 − 5 + · 2 · x…" at bounding box center [154, 49] width 0 height 0
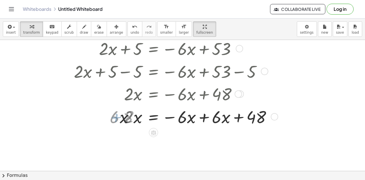
click at [117, 112] on div at bounding box center [175, 116] width 208 height 23
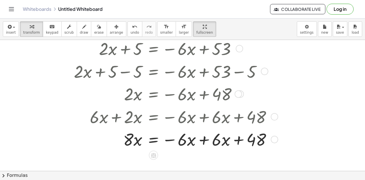
click at [203, 146] on div at bounding box center [175, 139] width 208 height 23
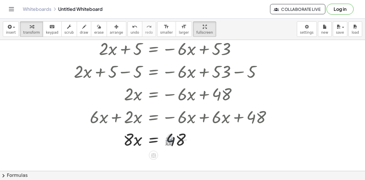
scroll to position [2251, 158]
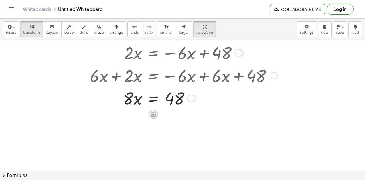
click at [154, 115] on icon at bounding box center [154, 114] width 6 height 6
click at [167, 115] on div "÷" at bounding box center [164, 114] width 9 height 9
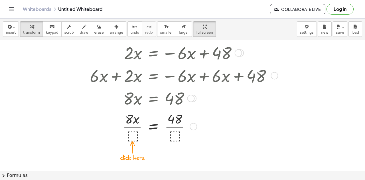
click at [134, 132] on div at bounding box center [175, 126] width 208 height 34
click at [173, 126] on div at bounding box center [175, 126] width 208 height 34
click at [137, 127] on div at bounding box center [175, 126] width 208 height 34
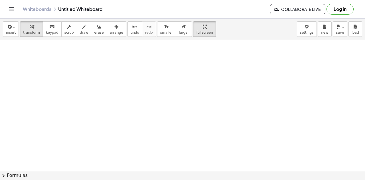
scroll to position [2344, 158]
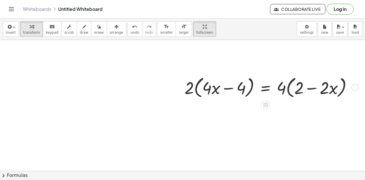
scroll to position [2344, 239]
click at [310, 91] on div at bounding box center [271, 86] width 178 height 25
drag, startPoint x: 206, startPoint y: 86, endPoint x: 202, endPoint y: 85, distance: 3.5
click at [202, 85] on div at bounding box center [271, 86] width 178 height 25
click at [229, 88] on div at bounding box center [271, 86] width 178 height 25
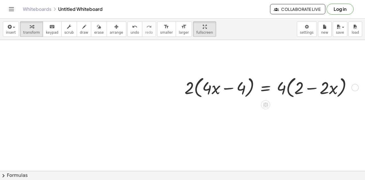
click at [276, 88] on div at bounding box center [271, 86] width 178 height 25
click at [293, 92] on div at bounding box center [271, 86] width 178 height 25
click at [323, 89] on div at bounding box center [271, 86] width 178 height 25
click at [276, 87] on div at bounding box center [271, 86] width 178 height 25
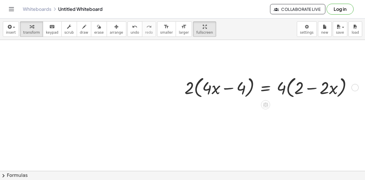
scroll to position [2344, 240]
click at [185, 87] on div at bounding box center [271, 86] width 178 height 25
click at [208, 92] on div at bounding box center [271, 86] width 178 height 25
click at [227, 90] on div at bounding box center [271, 86] width 178 height 25
click at [242, 90] on div at bounding box center [271, 86] width 178 height 25
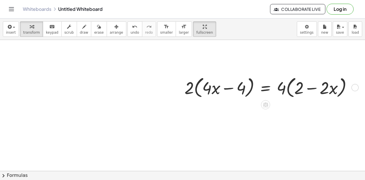
click at [270, 91] on div at bounding box center [271, 86] width 178 height 25
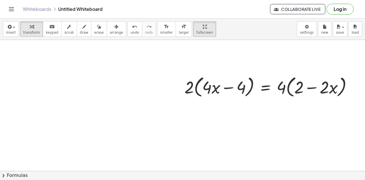
scroll to position [2347, 240]
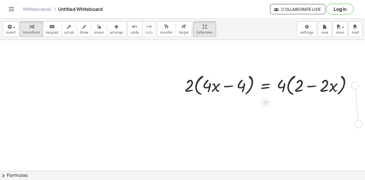
drag, startPoint x: 349, startPoint y: 86, endPoint x: 350, endPoint y: 122, distance: 36.0
click at [263, 104] on icon at bounding box center [265, 102] width 5 height 5
click at [264, 104] on span "×" at bounding box center [265, 102] width 3 height 8
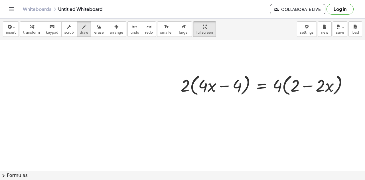
click at [46, 31] on span "keypad" at bounding box center [52, 33] width 13 height 4
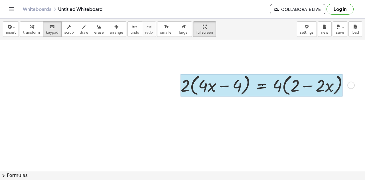
click at [262, 84] on div at bounding box center [262, 85] width 162 height 23
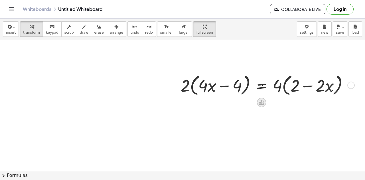
click at [262, 106] on div at bounding box center [261, 102] width 9 height 9
click at [273, 102] on span "÷" at bounding box center [273, 102] width 3 height 8
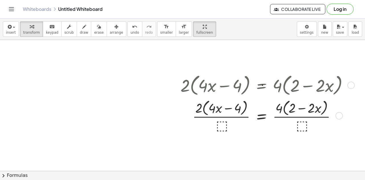
click at [221, 125] on div at bounding box center [267, 115] width 178 height 36
click at [233, 117] on div at bounding box center [267, 115] width 178 height 36
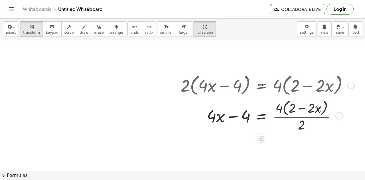
click at [282, 116] on div at bounding box center [267, 115] width 178 height 36
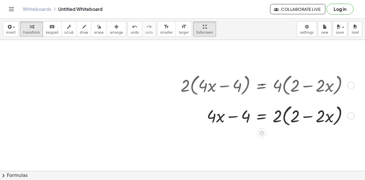
scroll to position [2355, 238]
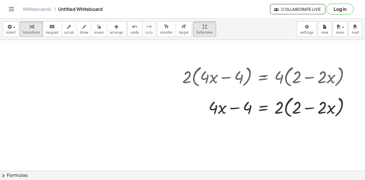
click at [261, 106] on div at bounding box center [268, 106] width 178 height 25
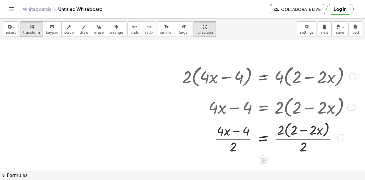
click at [243, 137] on div at bounding box center [268, 137] width 178 height 36
click at [288, 139] on div at bounding box center [268, 137] width 178 height 36
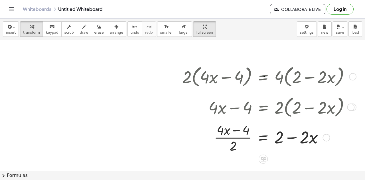
click at [250, 137] on div at bounding box center [268, 137] width 178 height 34
click at [235, 139] on div at bounding box center [268, 137] width 178 height 34
click at [236, 139] on div at bounding box center [268, 137] width 178 height 34
click at [235, 139] on div at bounding box center [268, 137] width 178 height 34
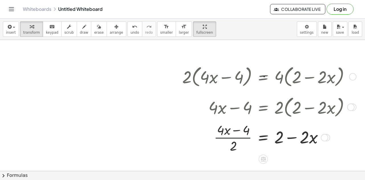
click at [235, 139] on div at bounding box center [268, 137] width 178 height 34
click at [237, 138] on div at bounding box center [268, 137] width 178 height 34
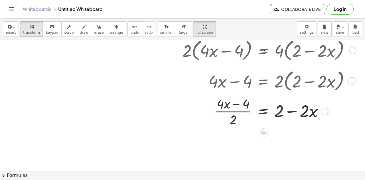
click at [263, 111] on div at bounding box center [268, 111] width 178 height 34
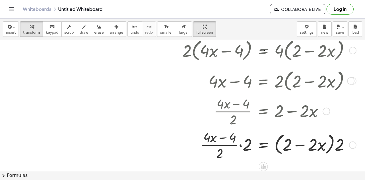
click at [231, 145] on div at bounding box center [268, 145] width 178 height 34
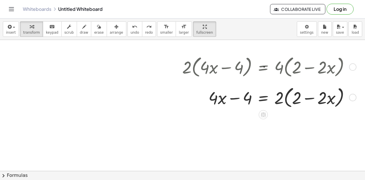
scroll to position [2359, 238]
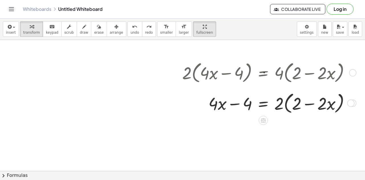
click at [306, 104] on div at bounding box center [271, 102] width 195 height 25
click at [293, 105] on div at bounding box center [271, 102] width 195 height 25
click at [278, 103] on div at bounding box center [271, 102] width 195 height 25
click at [244, 102] on div at bounding box center [271, 102] width 195 height 25
click at [231, 105] on div at bounding box center [271, 102] width 195 height 25
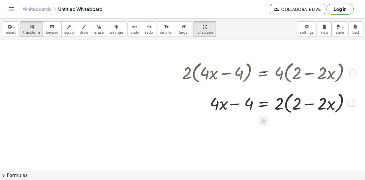
click at [217, 103] on div at bounding box center [271, 102] width 195 height 25
click at [261, 119] on icon at bounding box center [264, 121] width 6 height 6
click at [243, 120] on div "+" at bounding box center [240, 120] width 9 height 9
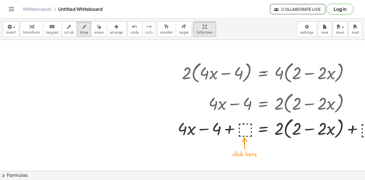
click at [46, 34] on span "keypad" at bounding box center [52, 33] width 13 height 4
click at [249, 132] on div at bounding box center [281, 127] width 213 height 25
click at [244, 132] on div at bounding box center [281, 127] width 213 height 25
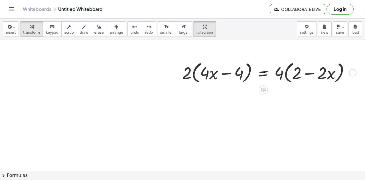
click at [264, 77] on div at bounding box center [268, 72] width 178 height 25
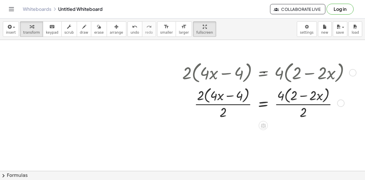
click at [220, 113] on div at bounding box center [268, 103] width 178 height 36
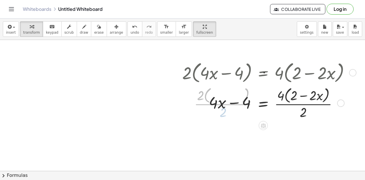
click at [294, 103] on div at bounding box center [268, 103] width 178 height 36
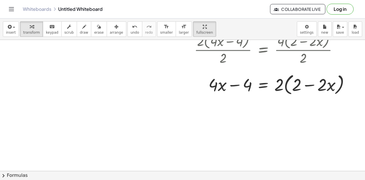
scroll to position [2412, 238]
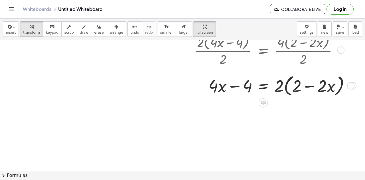
click at [264, 87] on div at bounding box center [268, 84] width 178 height 25
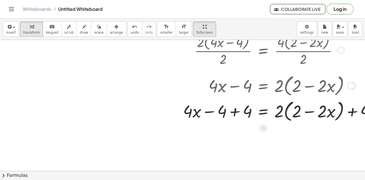
click at [209, 110] on div at bounding box center [280, 110] width 203 height 25
click at [232, 114] on div at bounding box center [280, 110] width 203 height 25
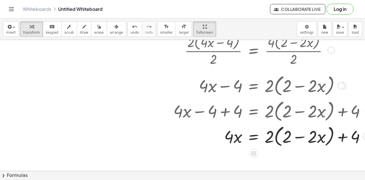
scroll to position [2437, 248]
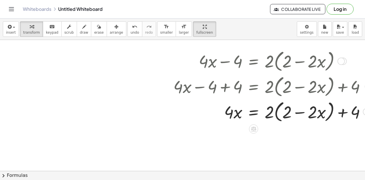
click at [299, 115] on div at bounding box center [271, 111] width 203 height 25
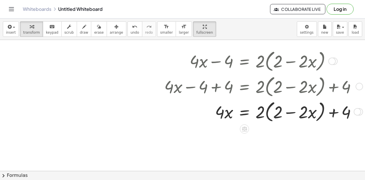
click at [335, 112] on div at bounding box center [262, 111] width 203 height 25
drag, startPoint x: 262, startPoint y: 113, endPoint x: 298, endPoint y: 115, distance: 36.0
click at [298, 115] on div at bounding box center [262, 111] width 203 height 25
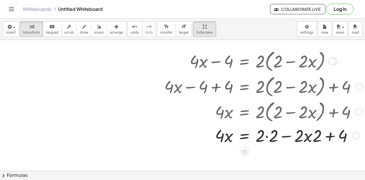
click at [269, 137] on div at bounding box center [262, 135] width 203 height 23
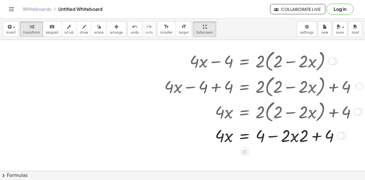
click at [293, 140] on div at bounding box center [262, 135] width 203 height 23
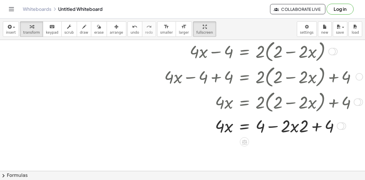
click at [293, 128] on div at bounding box center [262, 125] width 203 height 23
click at [277, 128] on div at bounding box center [262, 125] width 203 height 23
click at [270, 119] on div at bounding box center [262, 125] width 203 height 23
drag, startPoint x: 329, startPoint y: 128, endPoint x: 281, endPoint y: 129, distance: 47.7
click at [281, 129] on div at bounding box center [262, 125] width 203 height 23
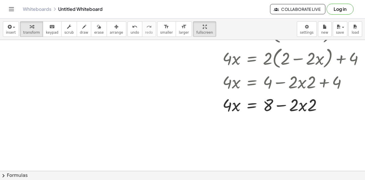
scroll to position [2490, 271]
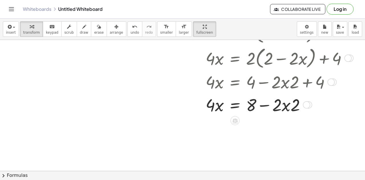
click at [264, 106] on div at bounding box center [252, 104] width 203 height 23
click at [274, 107] on div at bounding box center [252, 104] width 203 height 23
click at [282, 108] on div at bounding box center [252, 104] width 203 height 23
click at [232, 122] on icon at bounding box center [235, 121] width 6 height 6
click at [208, 123] on div "+" at bounding box center [212, 120] width 9 height 9
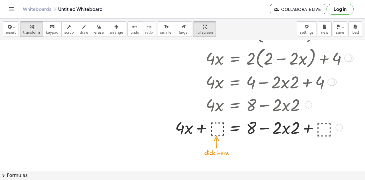
click at [214, 127] on div at bounding box center [252, 127] width 203 height 23
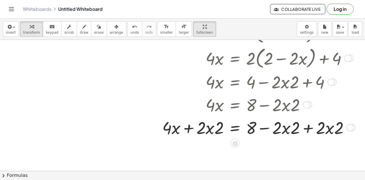
click at [185, 129] on div at bounding box center [253, 127] width 205 height 23
click at [304, 128] on div at bounding box center [253, 127] width 205 height 23
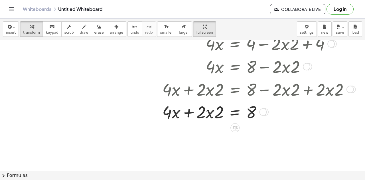
scroll to position [2551, 271]
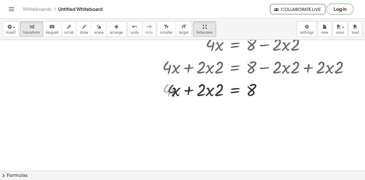
drag, startPoint x: 165, startPoint y: 90, endPoint x: 171, endPoint y: 90, distance: 5.4
click at [171, 90] on div at bounding box center [253, 89] width 205 height 23
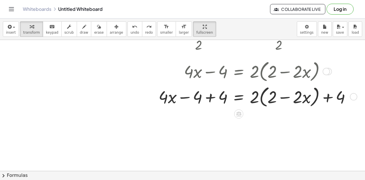
scroll to position [2425, 263]
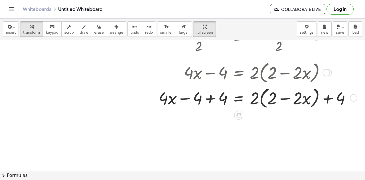
click at [184, 98] on div at bounding box center [256, 97] width 203 height 25
click at [207, 100] on div at bounding box center [256, 97] width 203 height 25
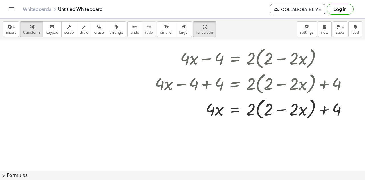
scroll to position [2440, 271]
drag, startPoint x: 246, startPoint y: 110, endPoint x: 276, endPoint y: 110, distance: 30.0
click at [276, 110] on div at bounding box center [252, 108] width 203 height 25
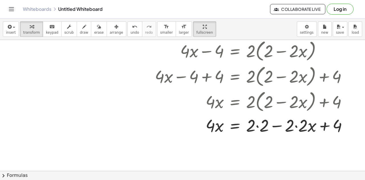
scroll to position [2448, 271]
click at [274, 125] on div at bounding box center [253, 124] width 204 height 23
click at [292, 127] on div at bounding box center [253, 124] width 204 height 23
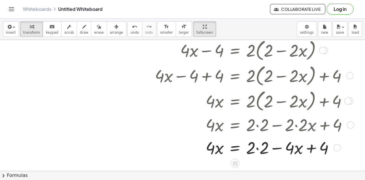
click at [252, 149] on div at bounding box center [253, 147] width 204 height 23
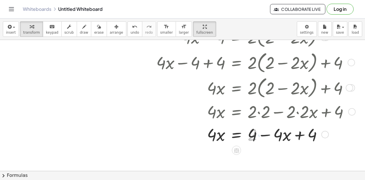
scroll to position [2466, 262]
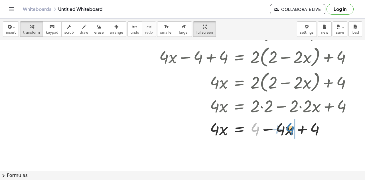
drag, startPoint x: 255, startPoint y: 132, endPoint x: 291, endPoint y: 131, distance: 36.0
click at [291, 131] on div at bounding box center [258, 128] width 204 height 23
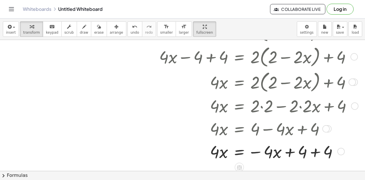
click at [324, 153] on div at bounding box center [258, 151] width 204 height 23
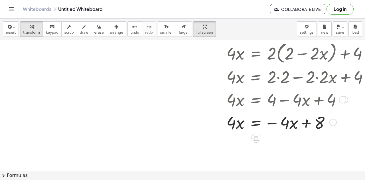
scroll to position [2496, 245]
drag, startPoint x: 286, startPoint y: 121, endPoint x: 211, endPoint y: 123, distance: 74.5
click at [211, 123] on div at bounding box center [274, 121] width 204 height 23
click at [219, 125] on div at bounding box center [274, 121] width 204 height 23
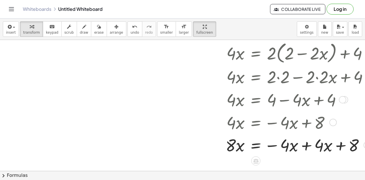
click at [281, 148] on div at bounding box center [274, 144] width 204 height 23
click at [281, 145] on div at bounding box center [274, 144] width 204 height 23
click at [304, 145] on div at bounding box center [274, 144] width 204 height 23
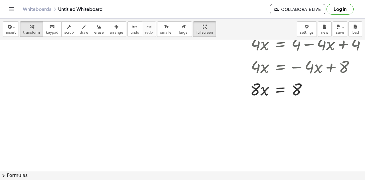
scroll to position [2551, 221]
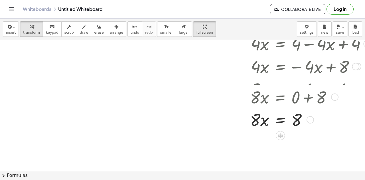
drag, startPoint x: 312, startPoint y: 89, endPoint x: 308, endPoint y: 129, distance: 40.1
click at [280, 120] on div "= 8 · x · 8" at bounding box center [280, 120] width 0 height 0
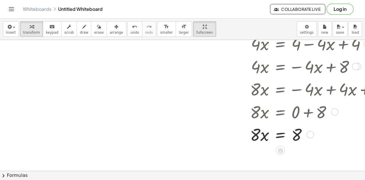
scroll to position [2584, 221]
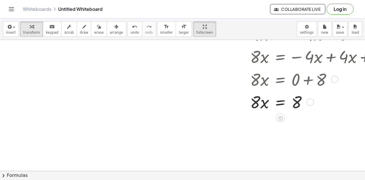
click at [276, 107] on div at bounding box center [299, 101] width 204 height 23
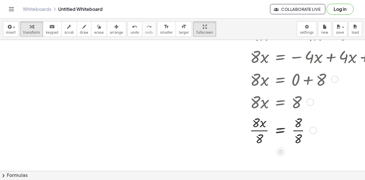
click at [263, 130] on div at bounding box center [299, 130] width 204 height 34
click at [295, 130] on div at bounding box center [299, 130] width 204 height 34
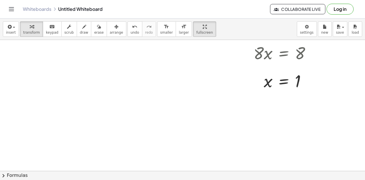
scroll to position [2633, 217]
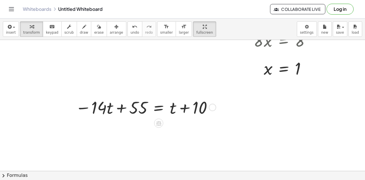
scroll to position [2646, 217]
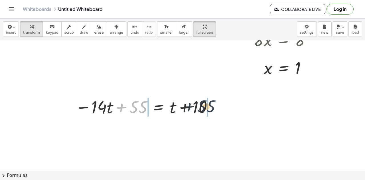
drag, startPoint x: 133, startPoint y: 105, endPoint x: 224, endPoint y: 105, distance: 91.0
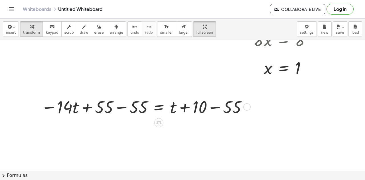
click at [212, 107] on div at bounding box center [212, 106] width 7 height 7
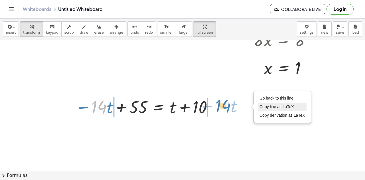
drag, startPoint x: 99, startPoint y: 106, endPoint x: 231, endPoint y: 105, distance: 131.5
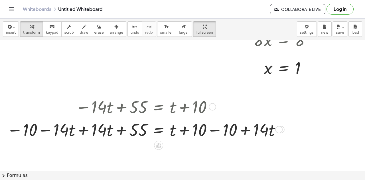
click at [46, 131] on div at bounding box center [144, 129] width 281 height 23
click at [84, 130] on div at bounding box center [144, 129] width 281 height 23
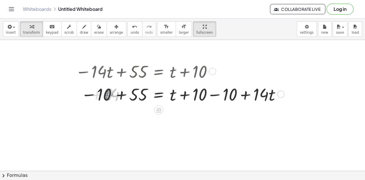
scroll to position [2682, 217]
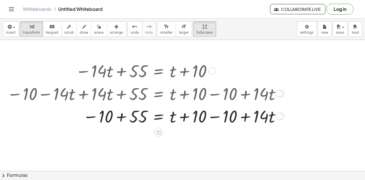
click at [127, 117] on div at bounding box center [144, 115] width 281 height 23
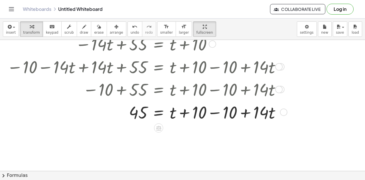
click at [187, 115] on div at bounding box center [146, 111] width 284 height 23
click at [211, 113] on div at bounding box center [146, 111] width 284 height 23
click at [183, 113] on div at bounding box center [144, 111] width 281 height 23
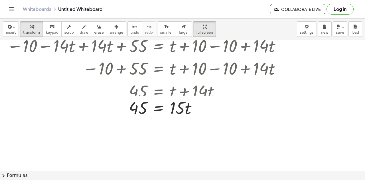
scroll to position [2735, 217]
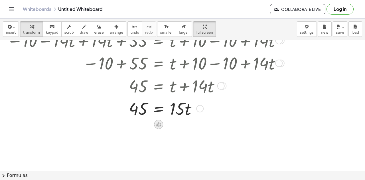
click at [161, 124] on icon at bounding box center [159, 125] width 6 height 6
click at [169, 124] on span "÷" at bounding box center [170, 125] width 3 height 8
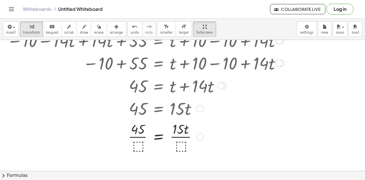
click at [183, 144] on div at bounding box center [144, 137] width 281 height 34
click at [161, 134] on div at bounding box center [144, 137] width 281 height 34
click at [188, 135] on div at bounding box center [144, 137] width 281 height 34
click at [140, 136] on div at bounding box center [144, 137] width 281 height 34
click at [186, 137] on div at bounding box center [144, 137] width 281 height 34
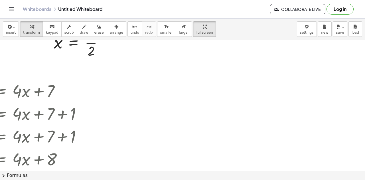
scroll to position [527, 110]
